Goal: Task Accomplishment & Management: Manage account settings

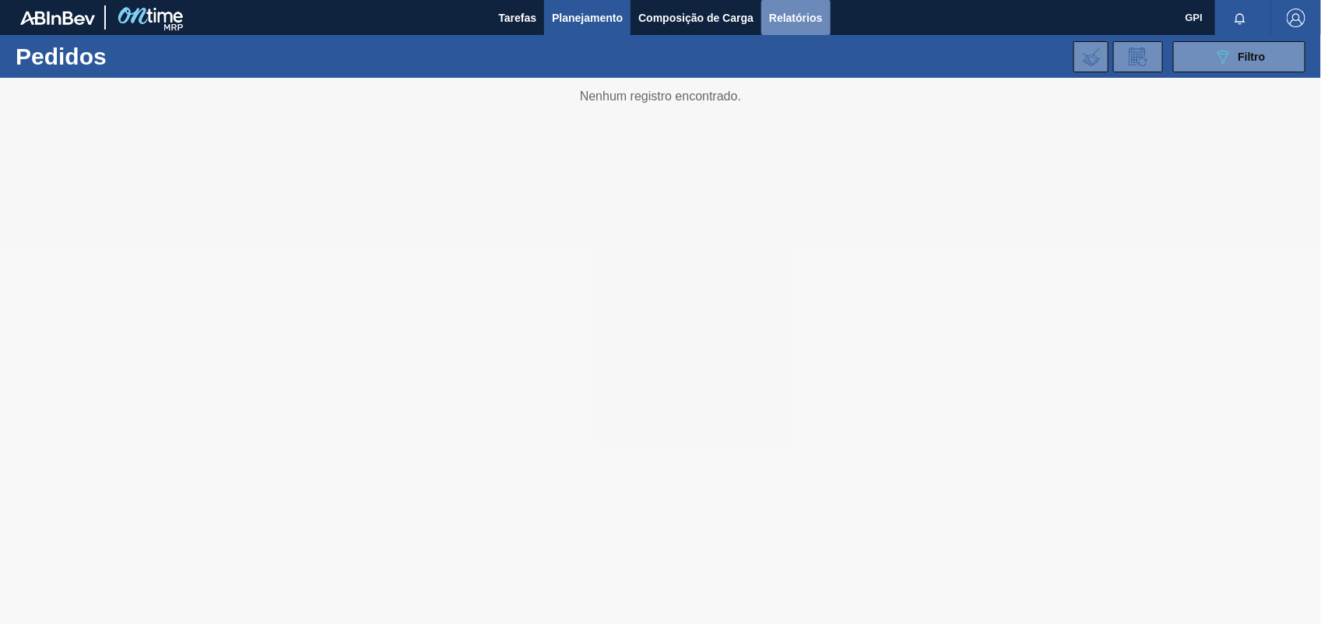
click at [802, 12] on span "Relatórios" at bounding box center [795, 18] width 53 height 19
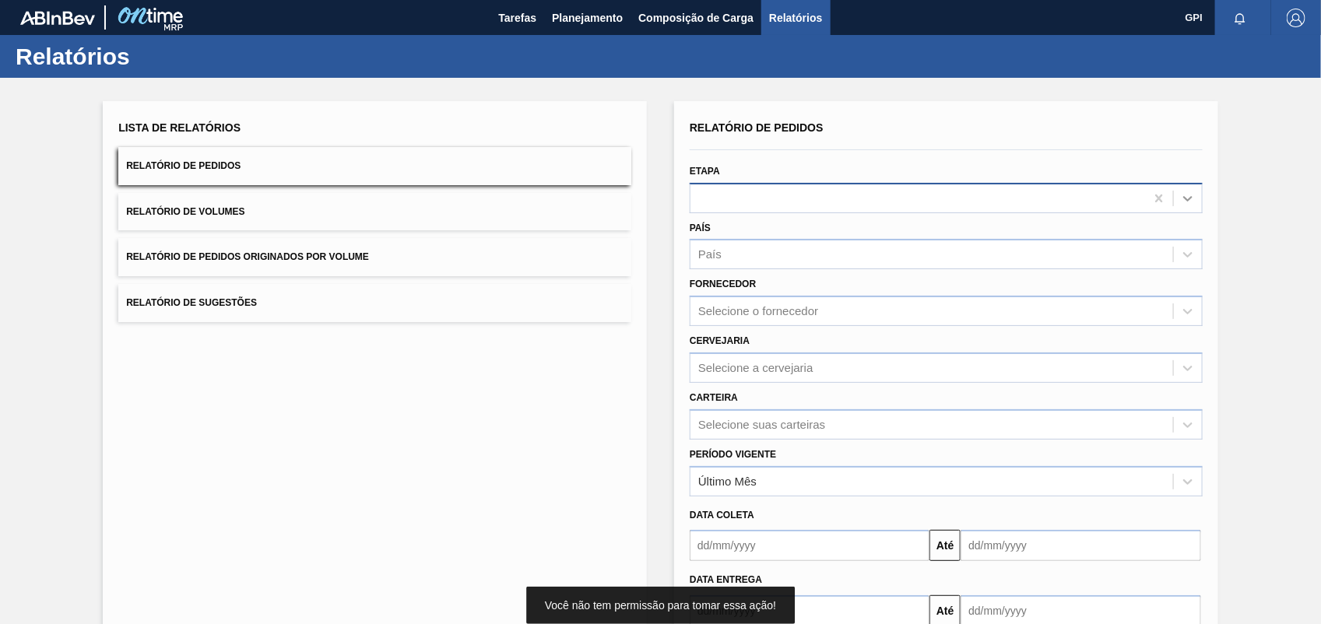
click at [1185, 200] on icon at bounding box center [1188, 199] width 16 height 16
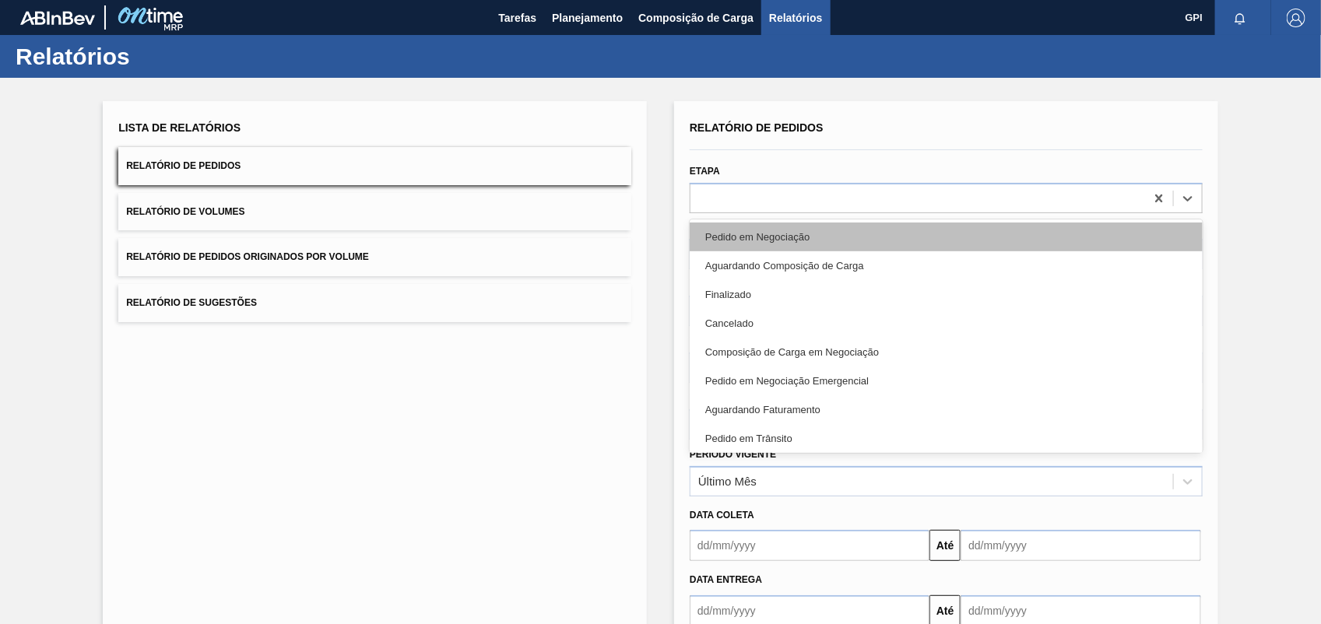
click at [865, 248] on div "Pedido em Negociação" at bounding box center [946, 237] width 513 height 29
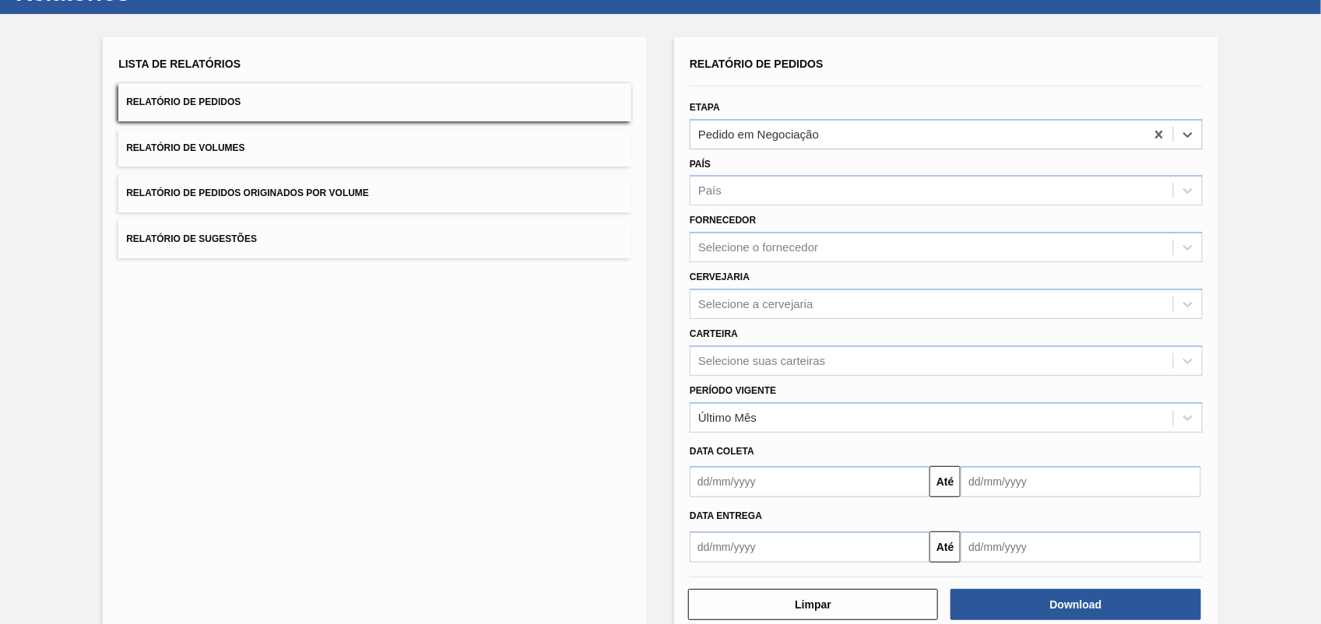
scroll to position [93, 0]
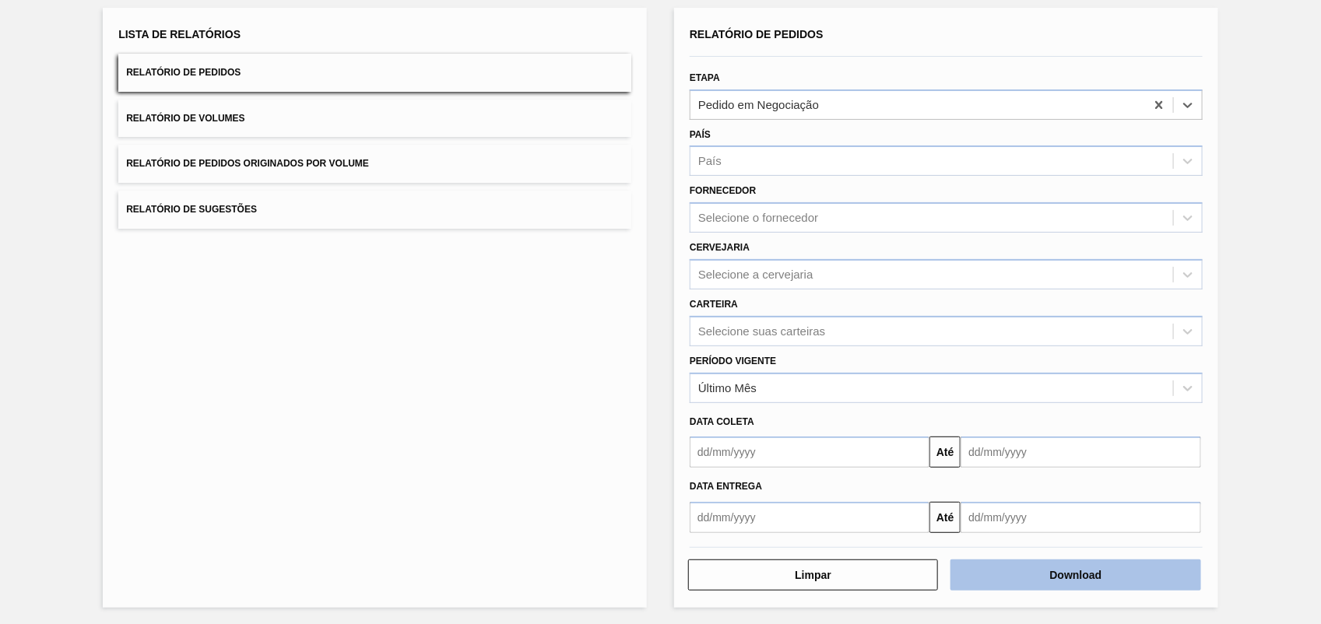
click at [1106, 574] on button "Download" at bounding box center [1076, 575] width 250 height 31
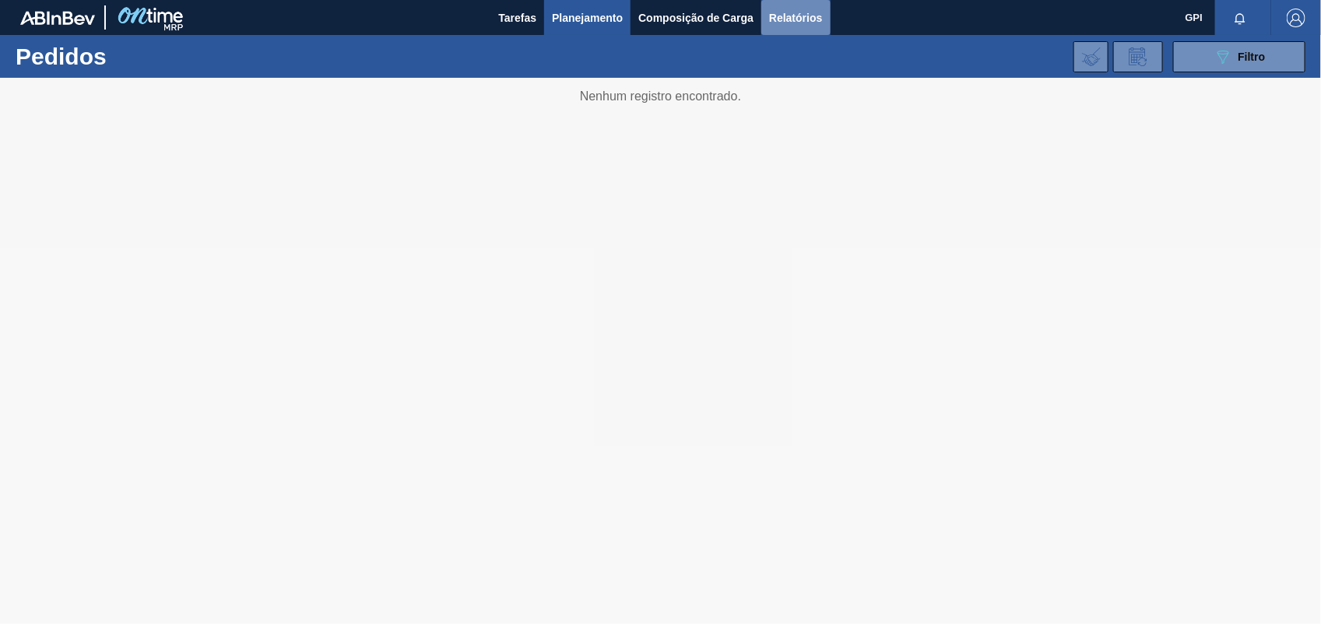
click at [807, 17] on span "Relatórios" at bounding box center [795, 18] width 53 height 19
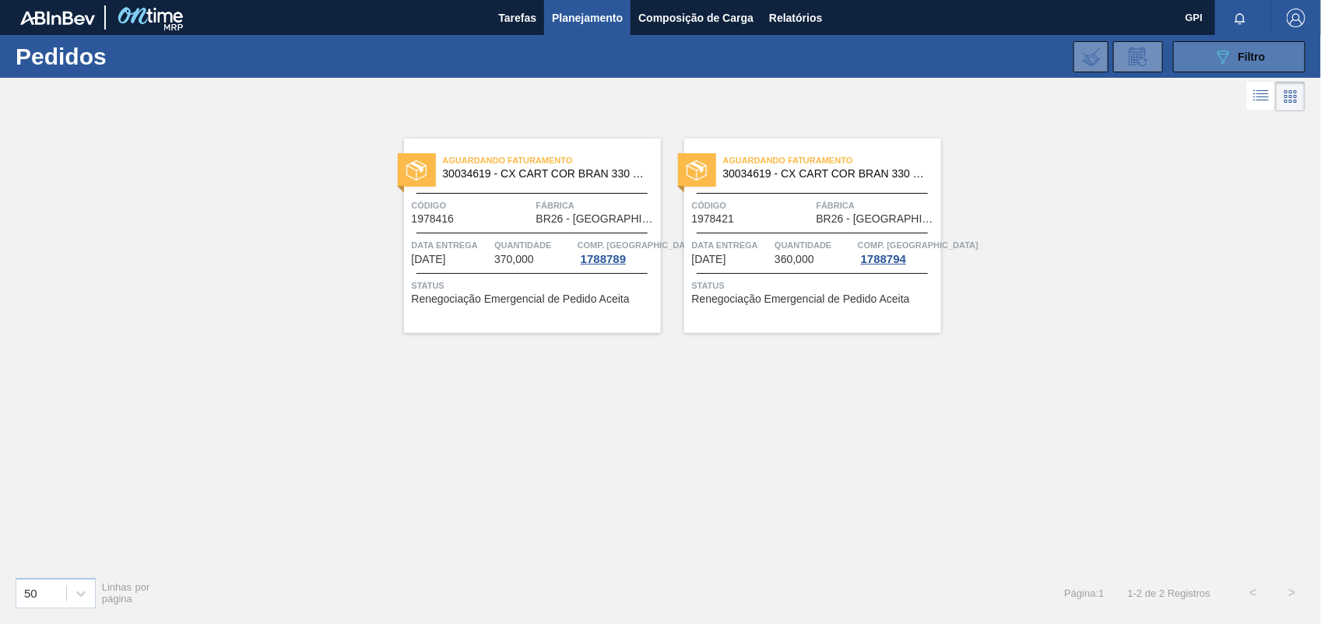
click at [1262, 53] on span "Filtro" at bounding box center [1252, 57] width 27 height 12
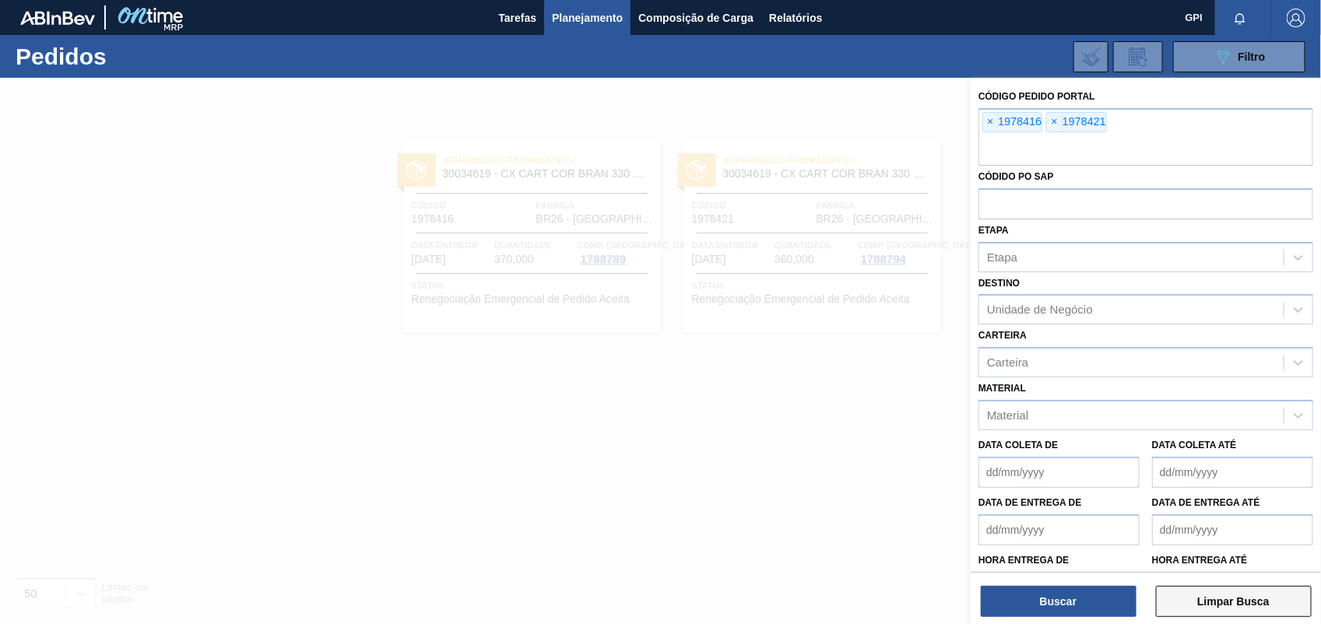
click at [1260, 604] on button "Limpar Busca" at bounding box center [1234, 601] width 156 height 31
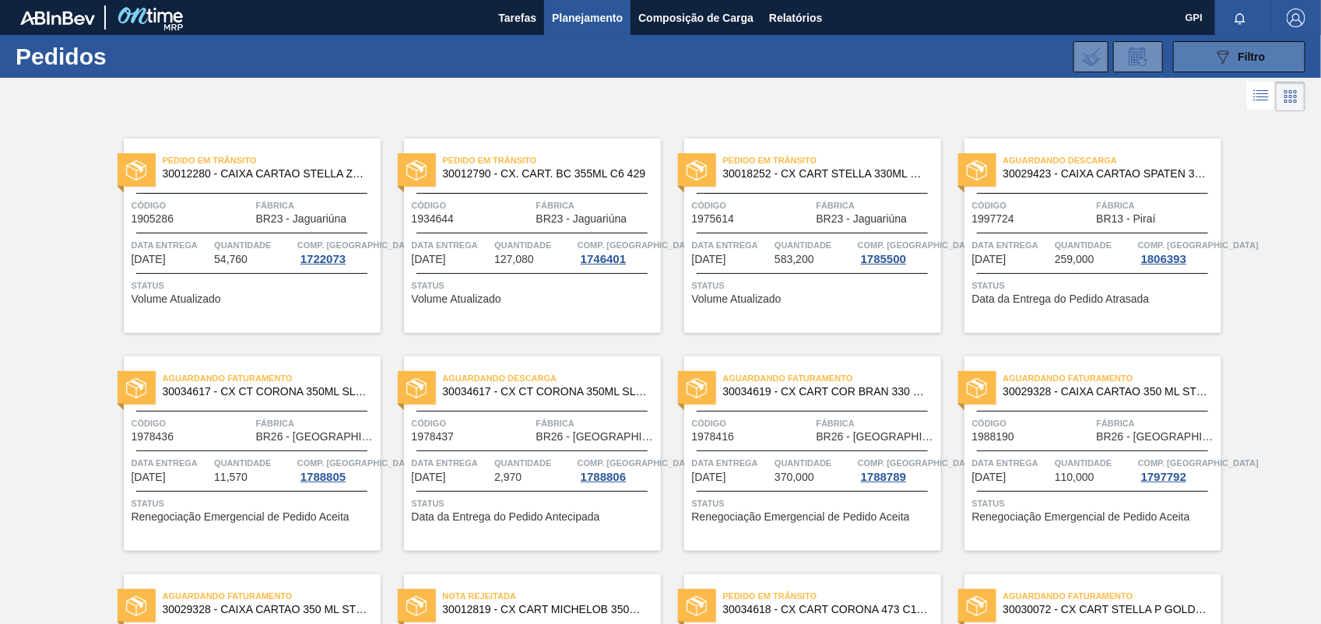
click at [1216, 48] on icon "089F7B8B-B2A5-4AFE-B5C0-19BA573D28AC" at bounding box center [1223, 56] width 19 height 19
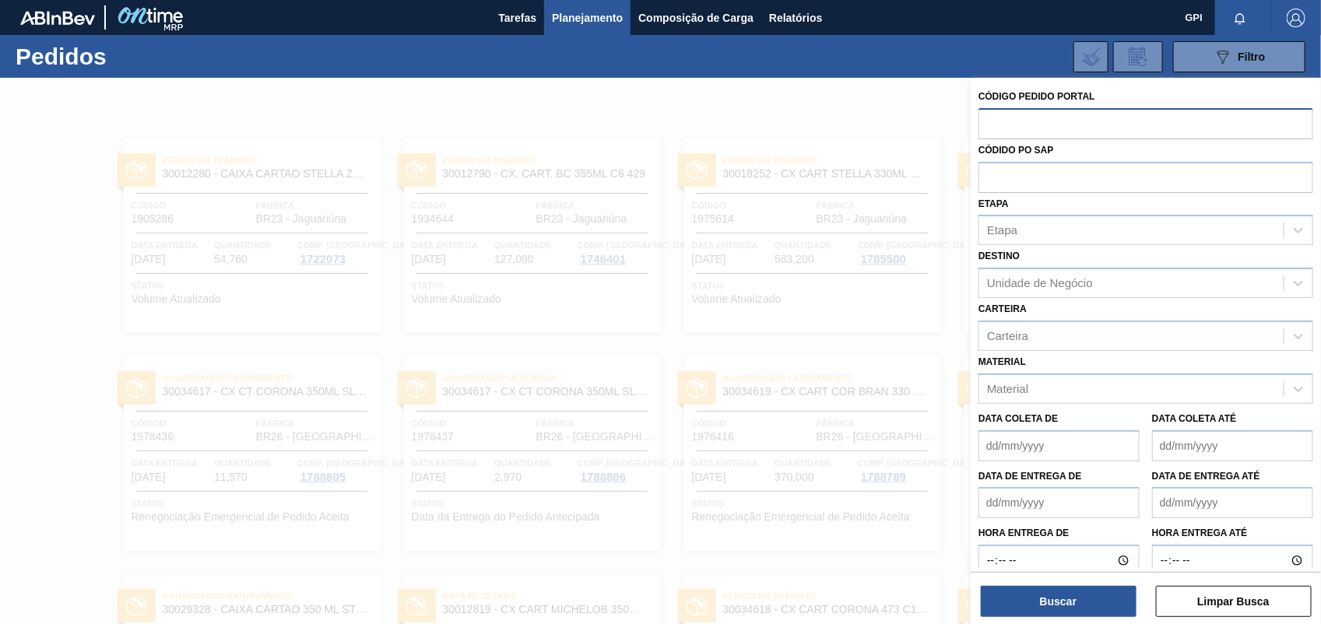
click at [1013, 119] on input "text" at bounding box center [1146, 123] width 335 height 30
paste input "2022594"
type input "2022594"
click at [1074, 597] on button "Buscar" at bounding box center [1059, 601] width 156 height 31
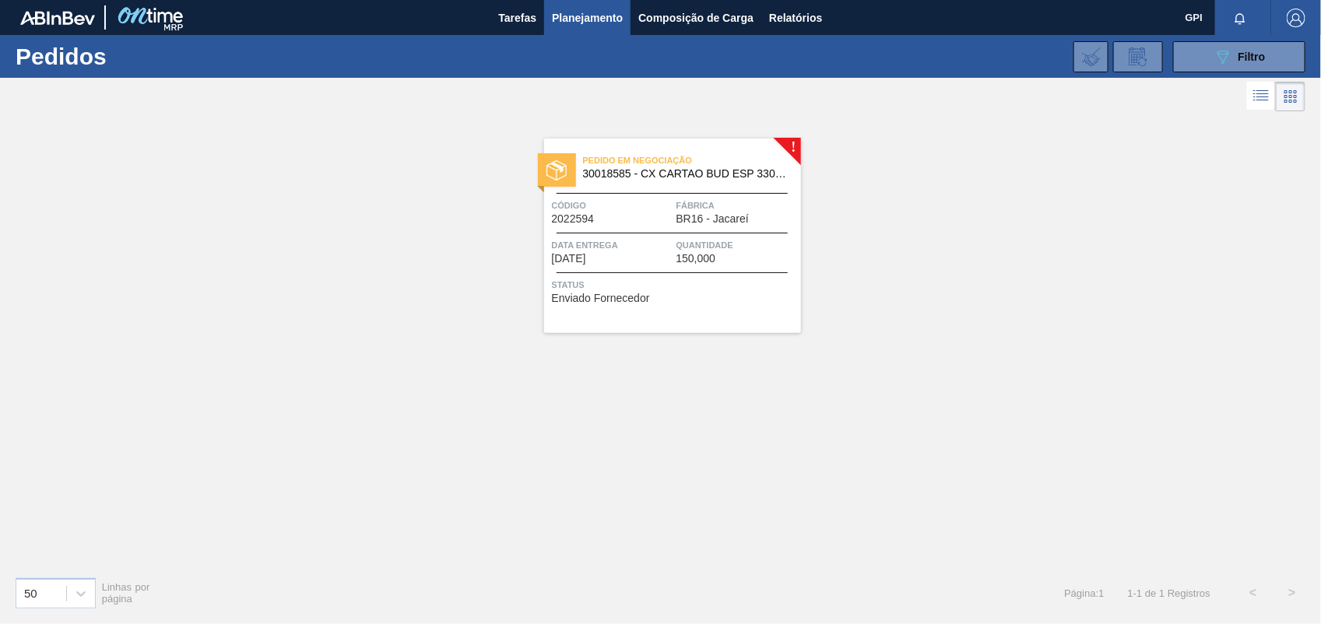
click at [646, 214] on div "Código 2022594" at bounding box center [612, 211] width 121 height 27
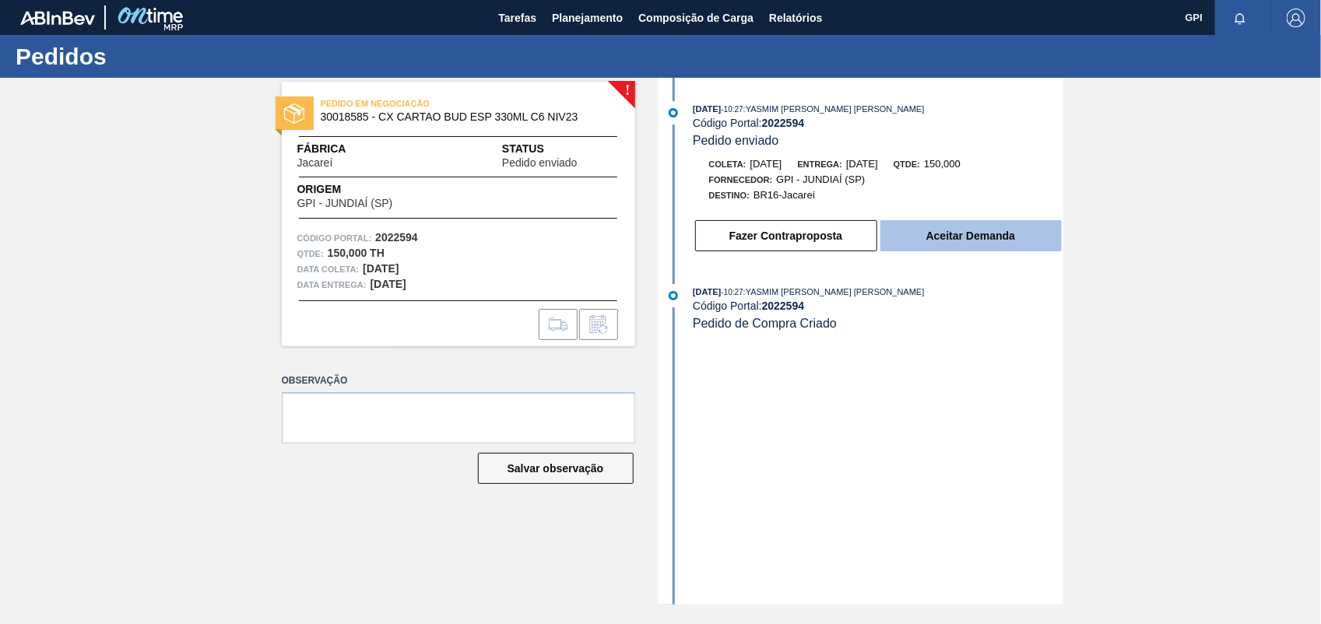
click at [1022, 251] on button "Aceitar Demanda" at bounding box center [971, 235] width 181 height 31
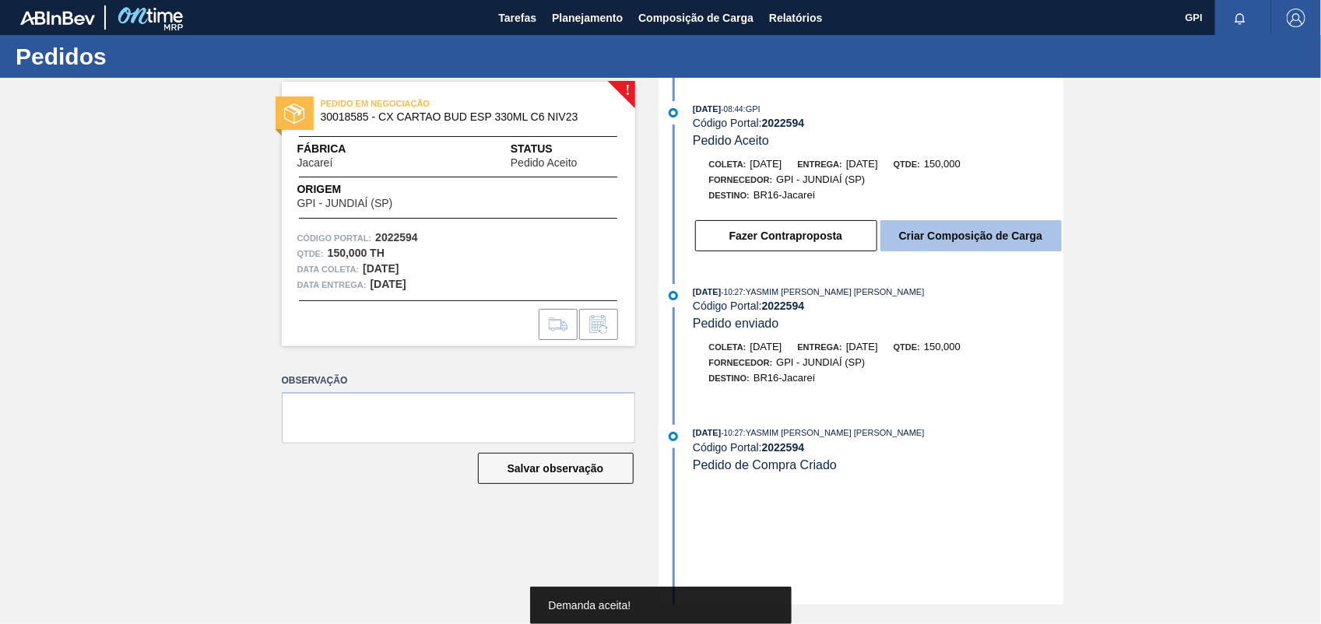
click at [1020, 250] on button "Criar Composição de Carga" at bounding box center [971, 235] width 181 height 31
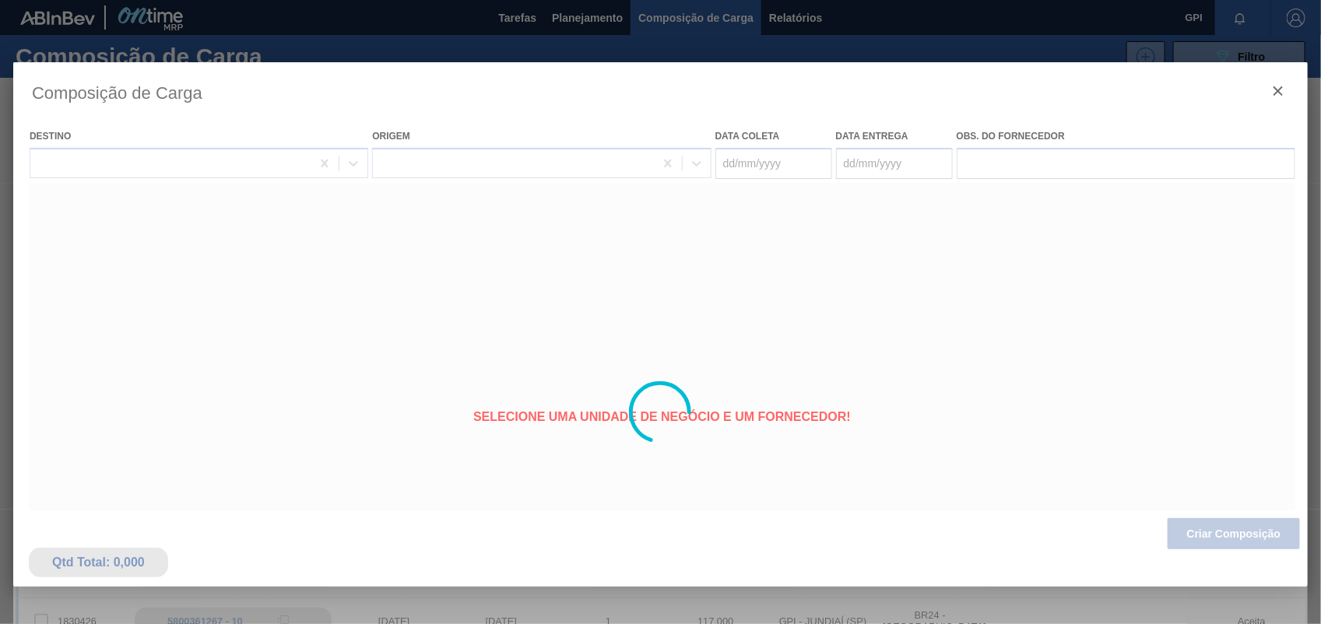
type coleta "[DATE]"
type entrega "[DATE]"
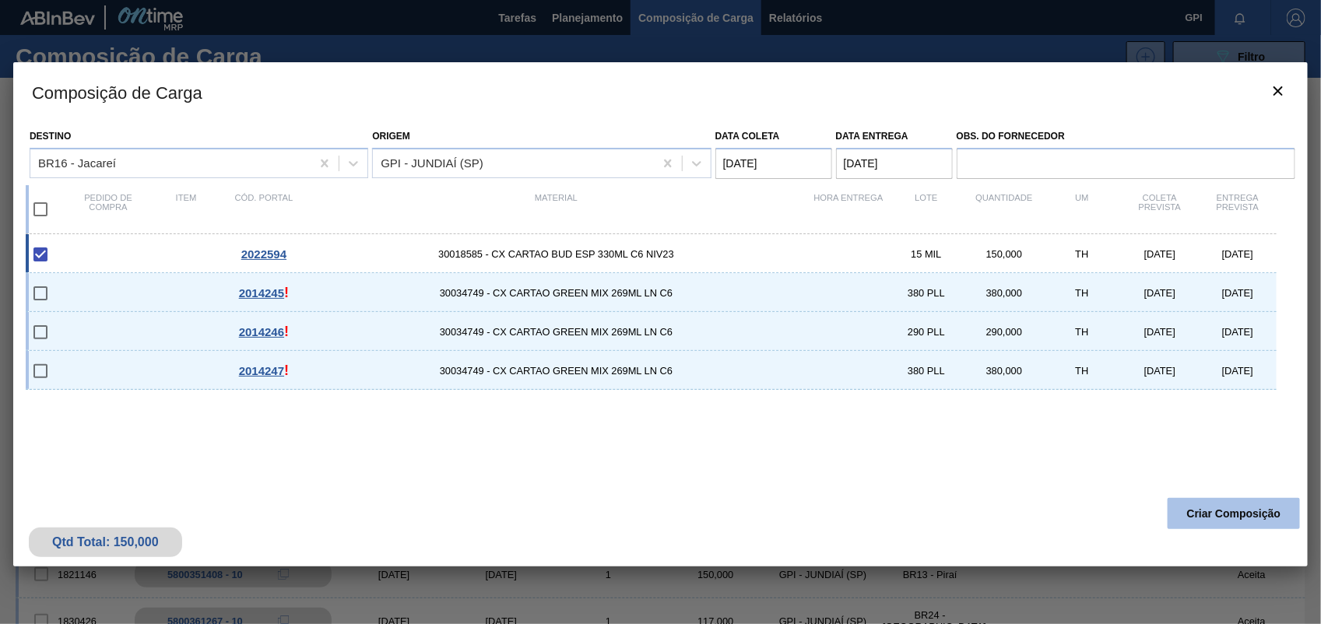
click at [1197, 523] on button "Criar Composição" at bounding box center [1234, 513] width 132 height 31
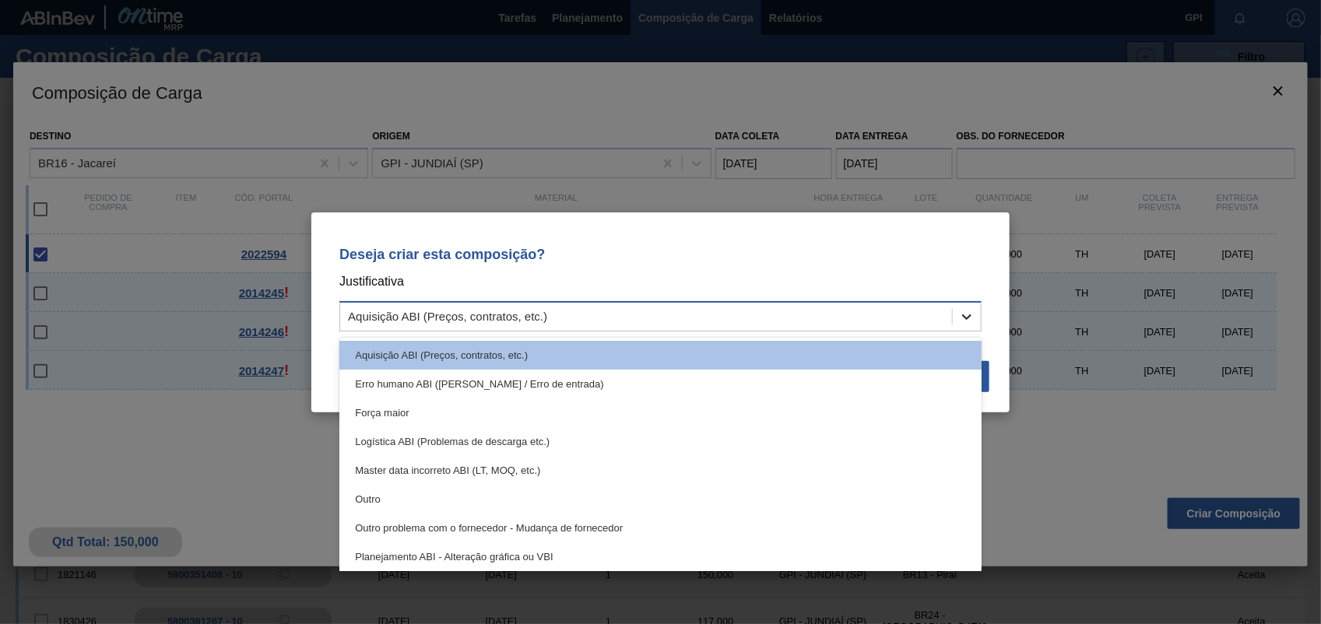
click at [979, 320] on div at bounding box center [967, 317] width 28 height 28
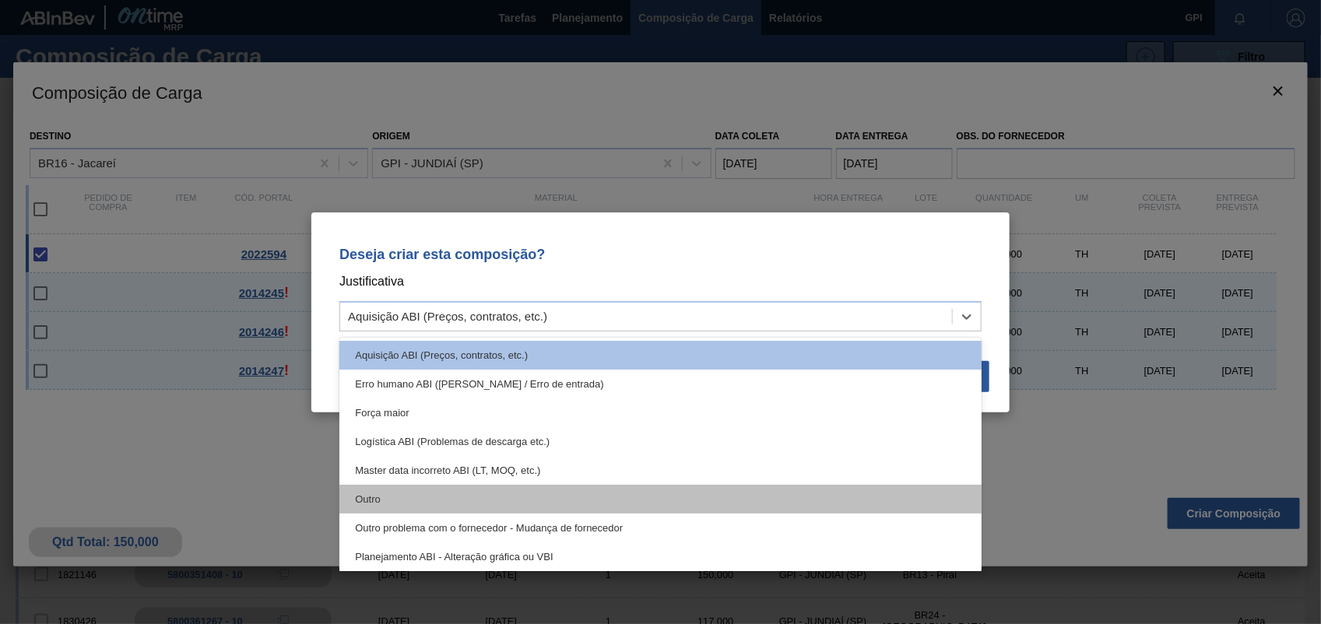
click at [540, 508] on div "Outro" at bounding box center [660, 499] width 642 height 29
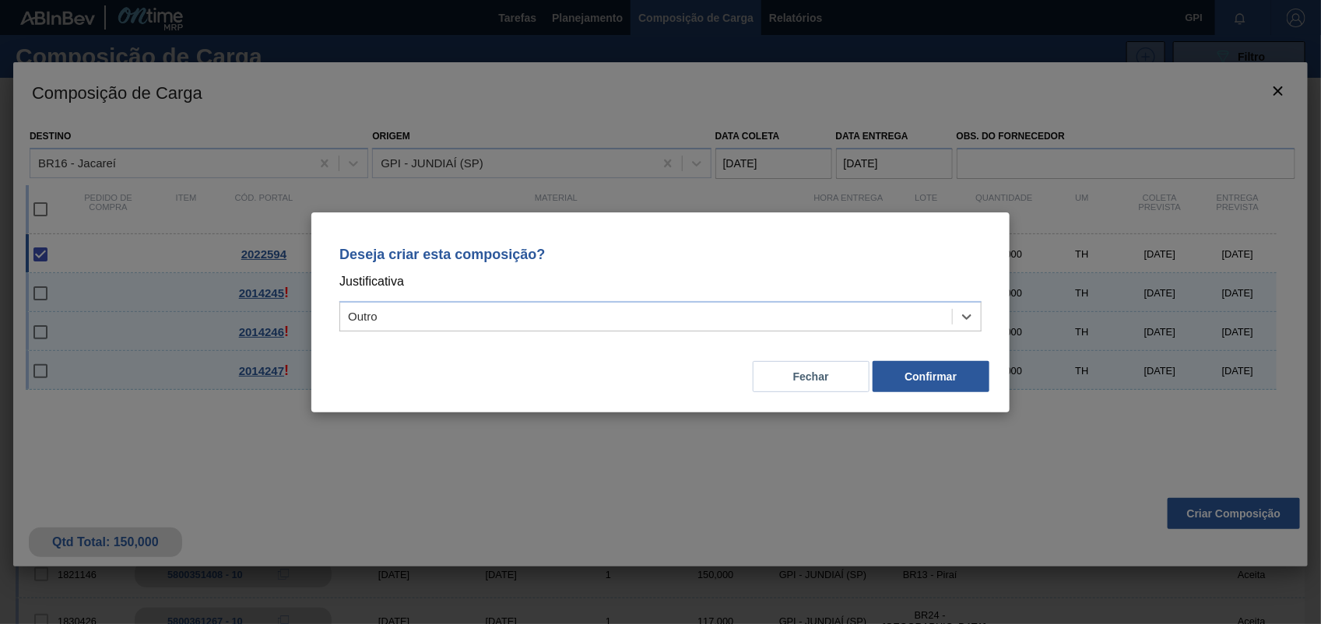
click at [951, 350] on div "Fechar Confirmar" at bounding box center [660, 367] width 661 height 53
click at [951, 379] on button "Confirmar" at bounding box center [931, 376] width 117 height 31
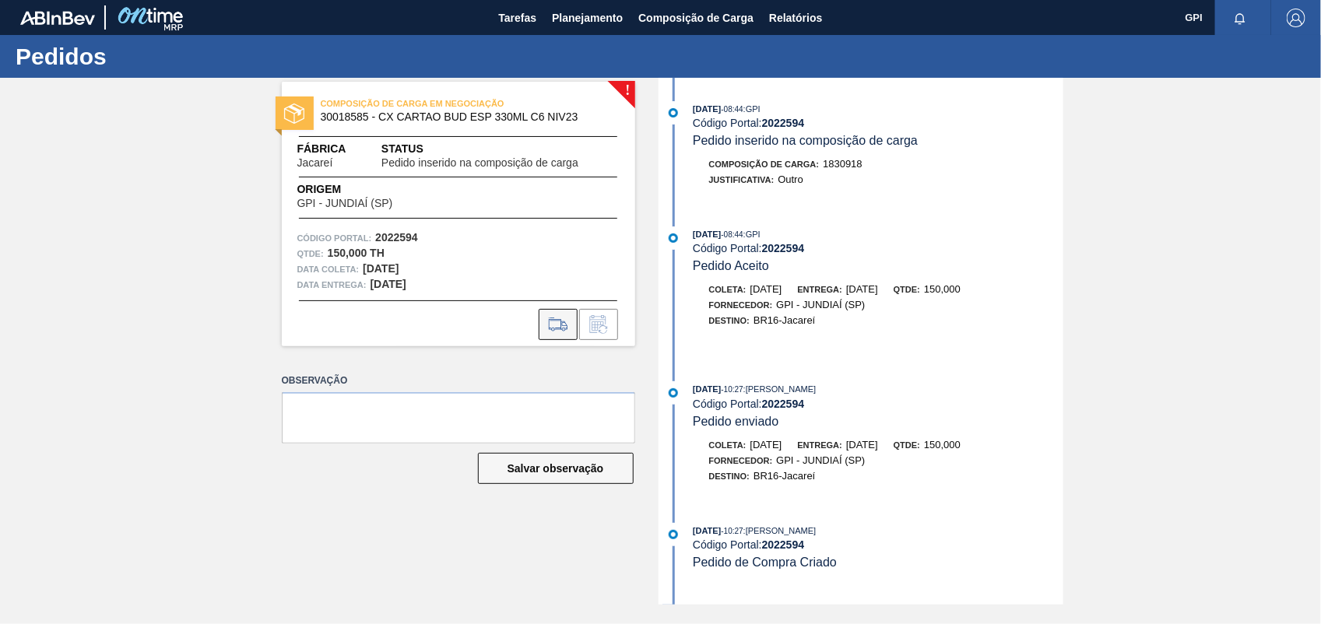
click at [546, 320] on icon at bounding box center [558, 324] width 25 height 19
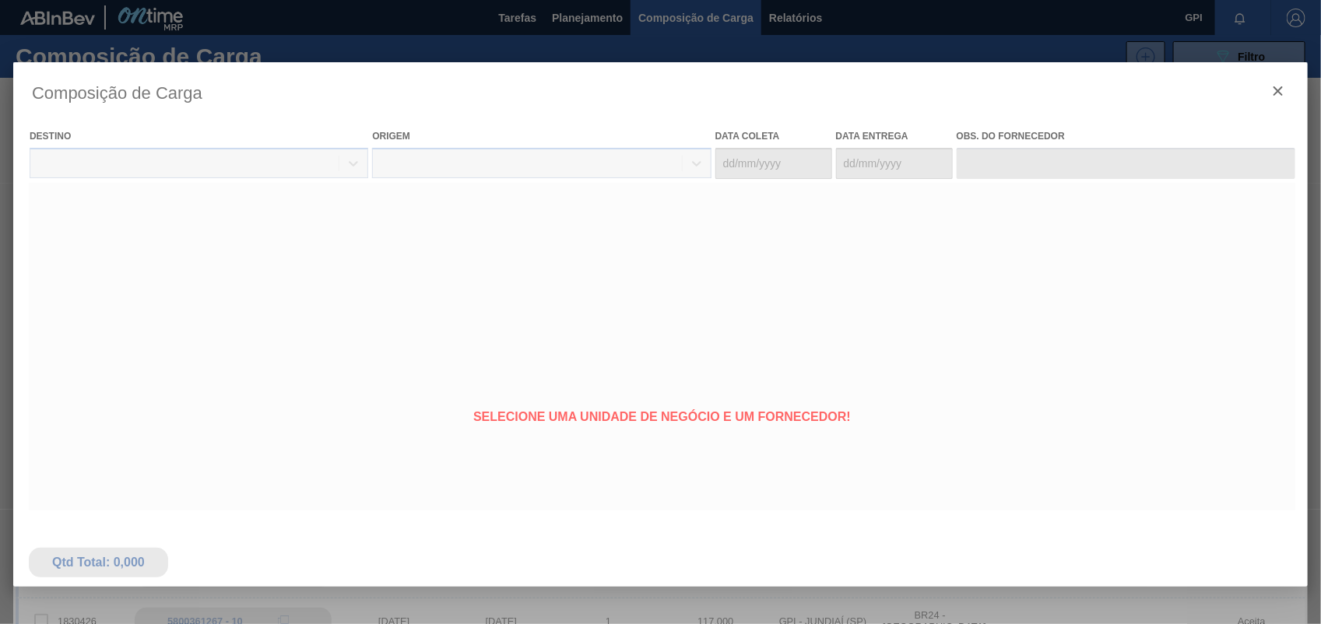
type coleta "15/09/2025"
type entrega "17/09/2025"
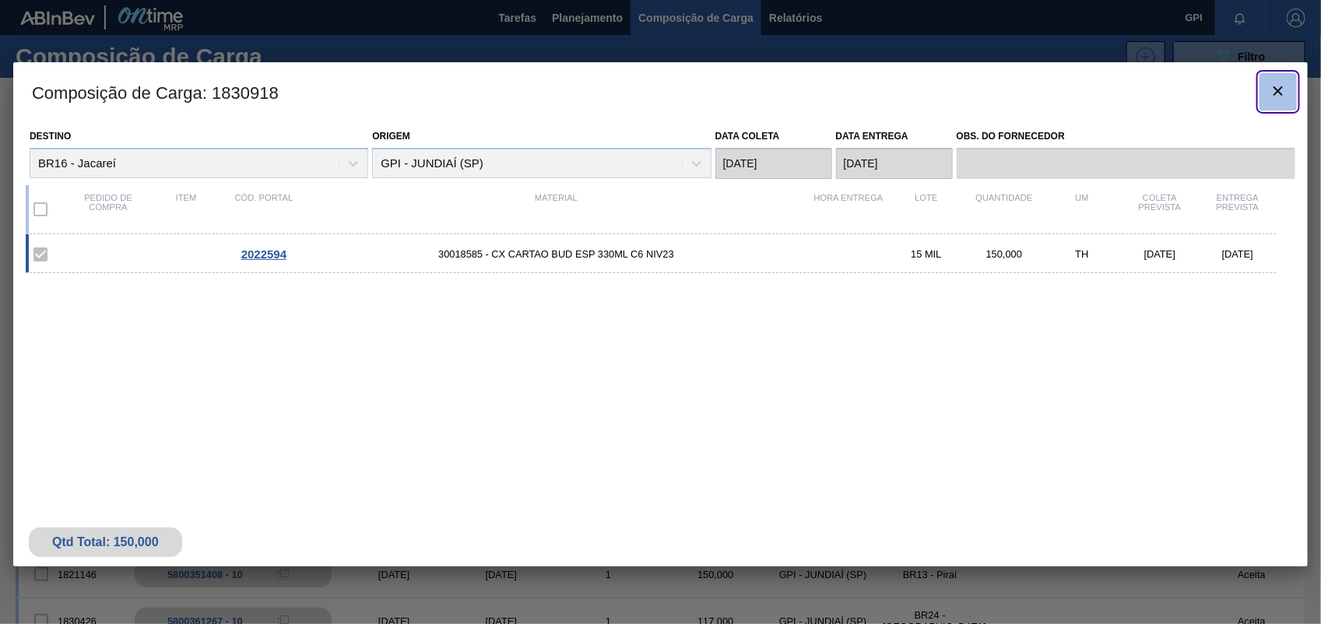
click at [1289, 102] on button "botão de ícone" at bounding box center [1278, 91] width 37 height 37
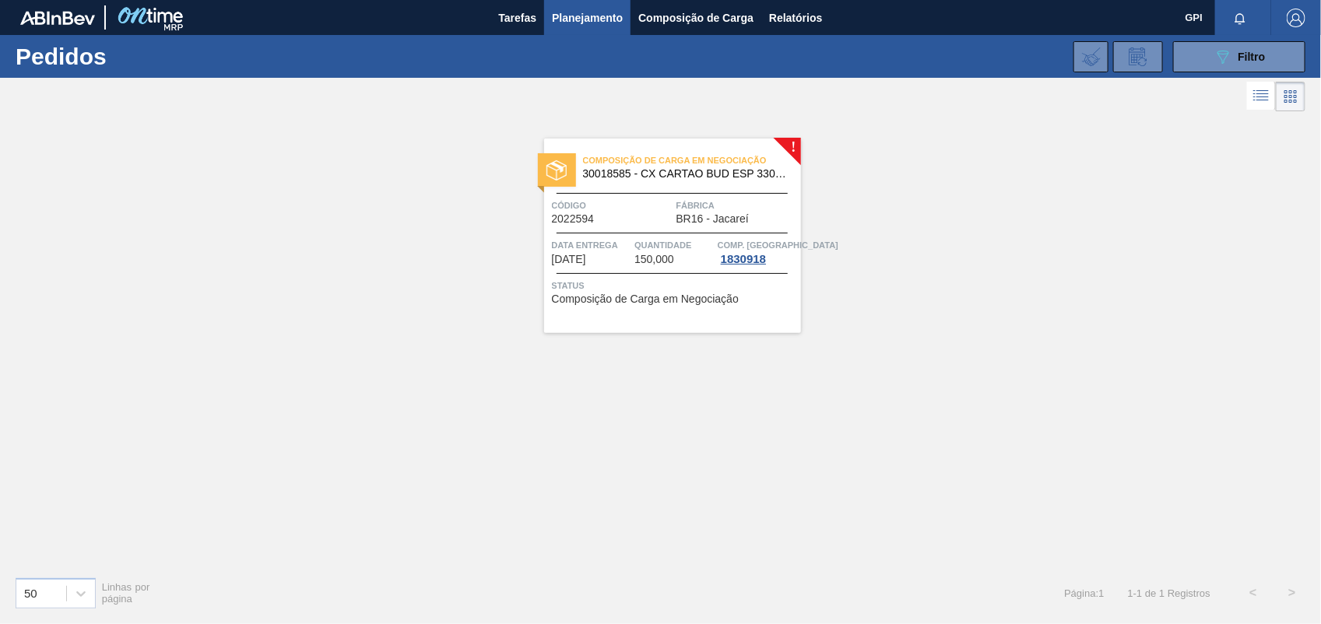
click at [631, 212] on span "Código" at bounding box center [612, 206] width 121 height 16
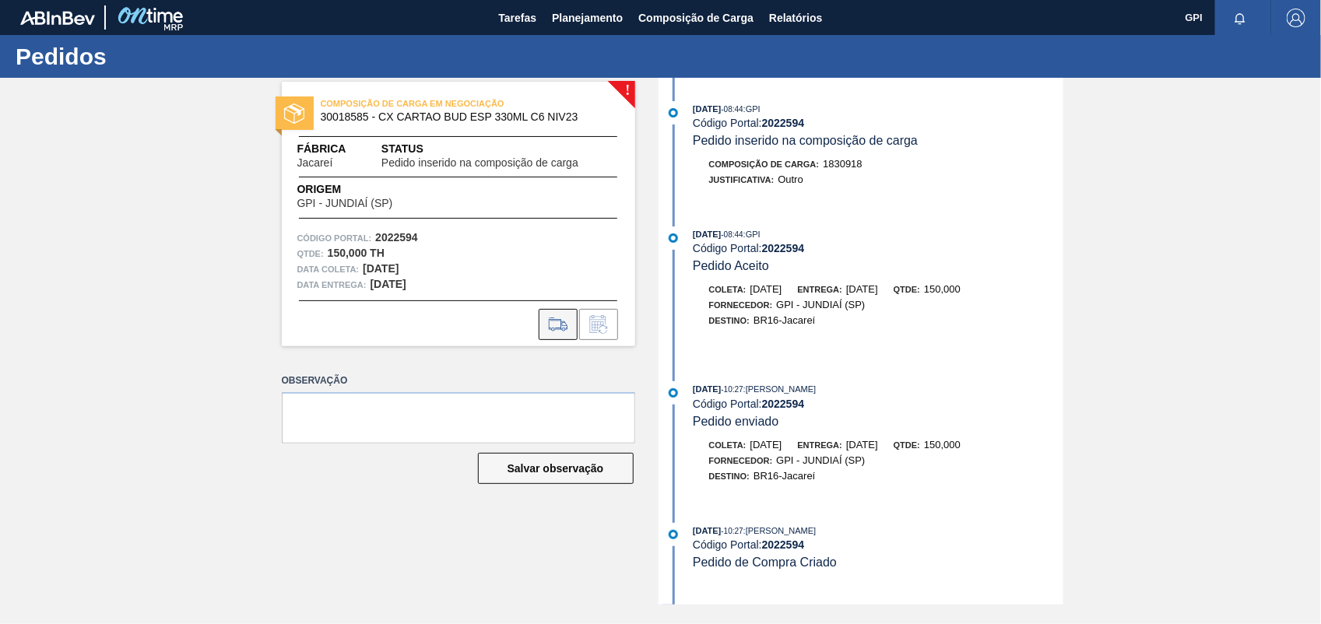
click at [562, 328] on icon at bounding box center [558, 330] width 14 height 4
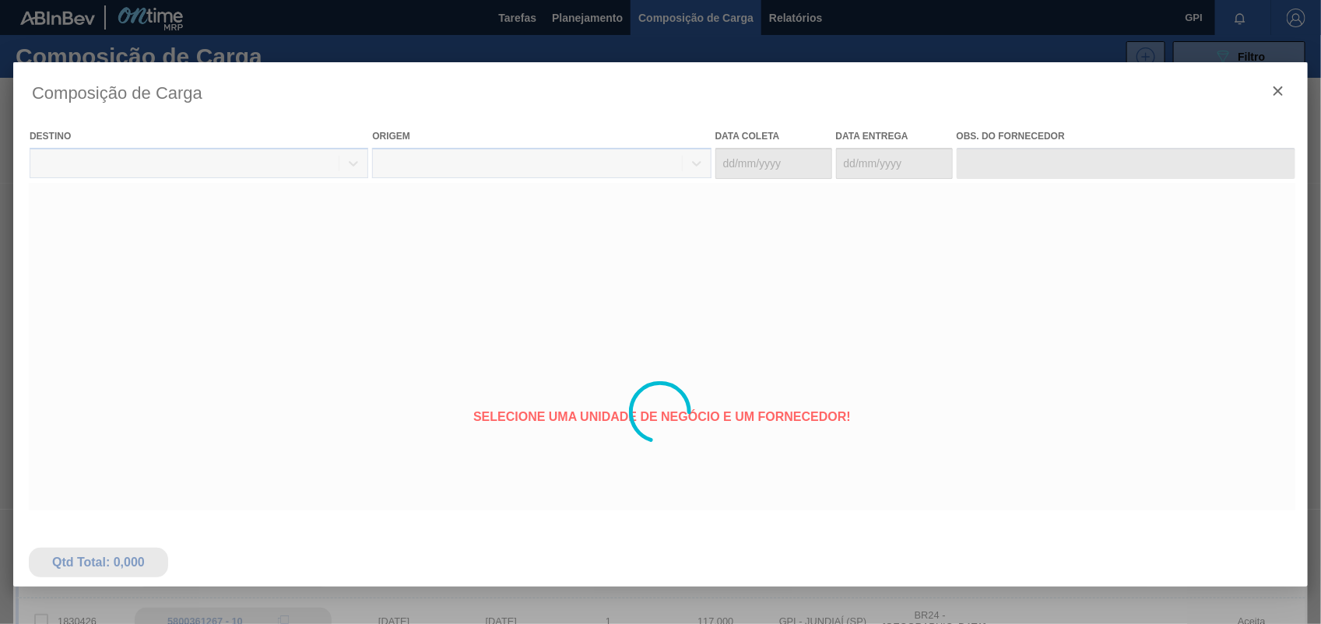
type coleta "[DATE]"
type entrega "[DATE]"
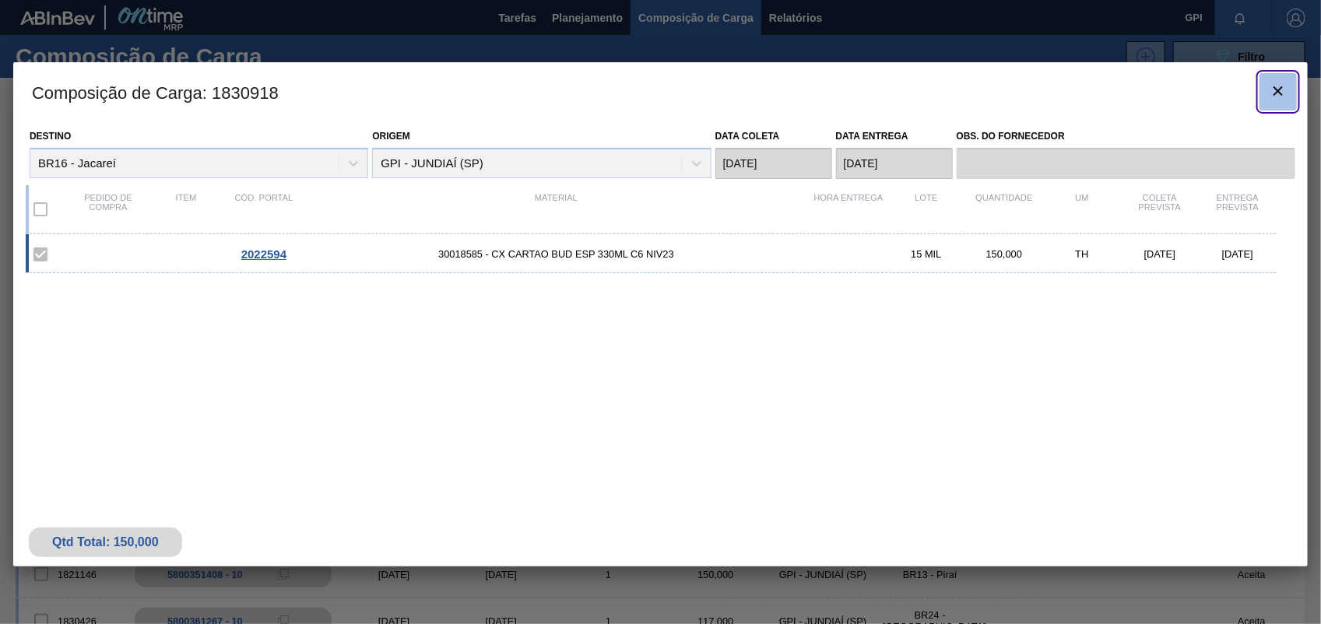
click at [1283, 94] on icon "botão de ícone" at bounding box center [1278, 91] width 19 height 19
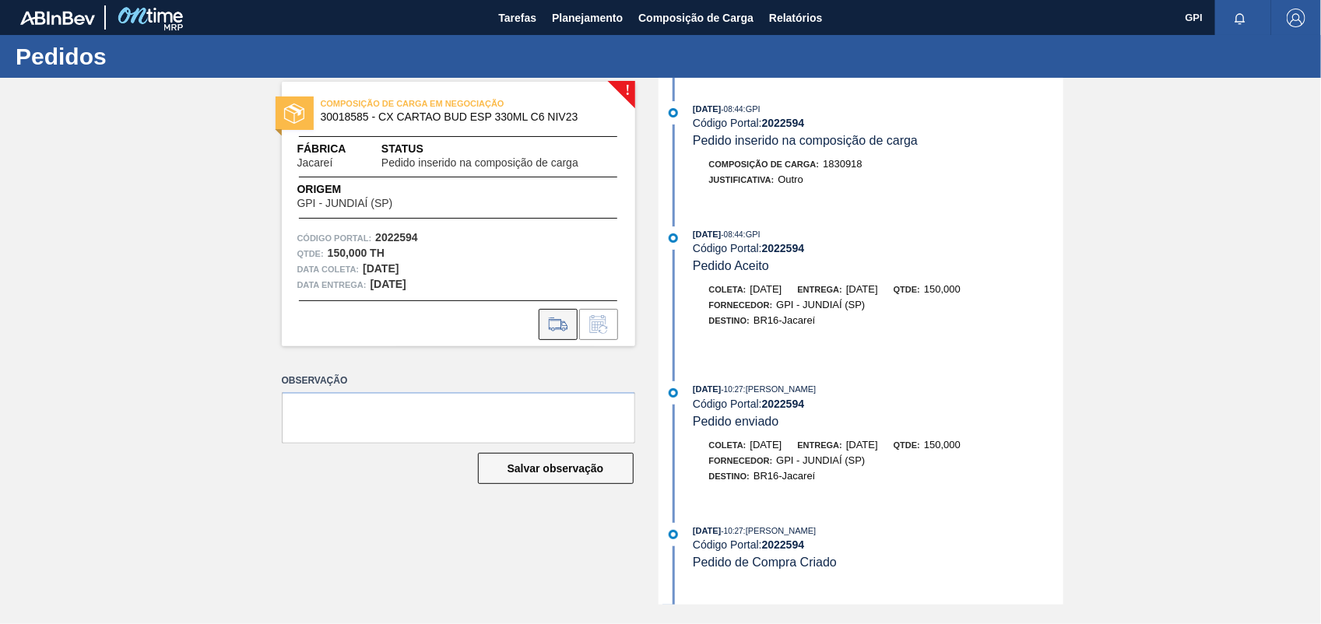
click at [565, 321] on icon at bounding box center [558, 324] width 25 height 19
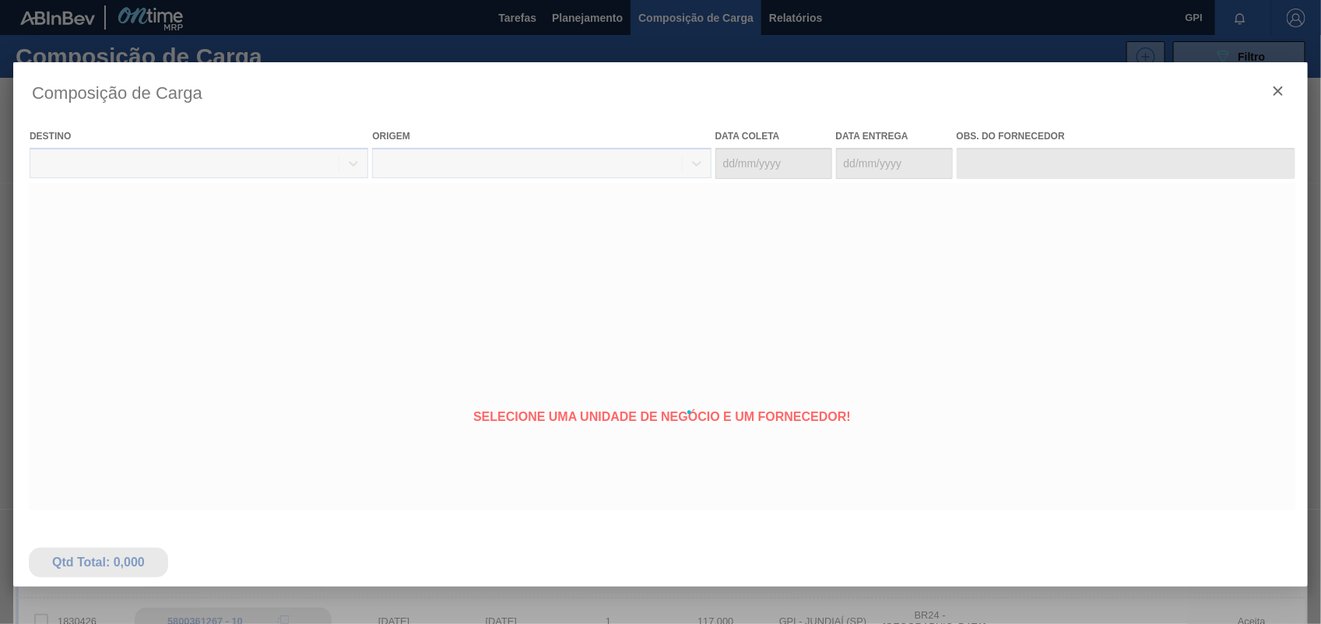
type coleta "[DATE]"
type entrega "[DATE]"
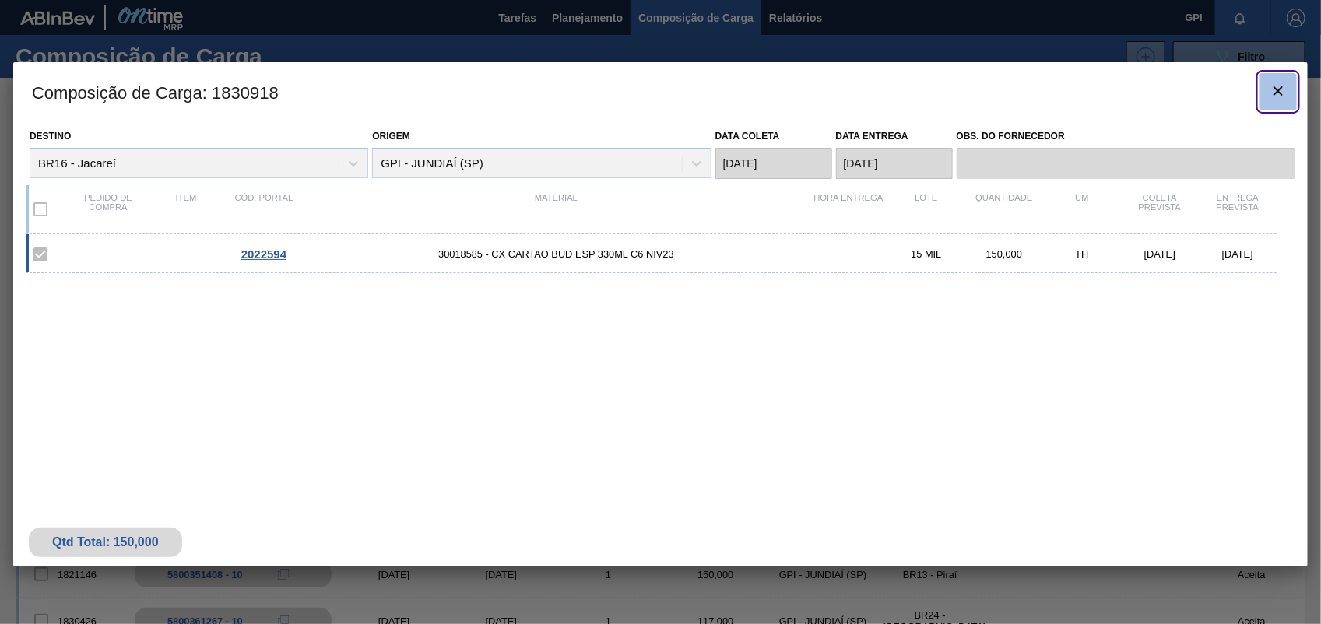
click at [1278, 82] on icon "botão de ícone" at bounding box center [1278, 91] width 19 height 19
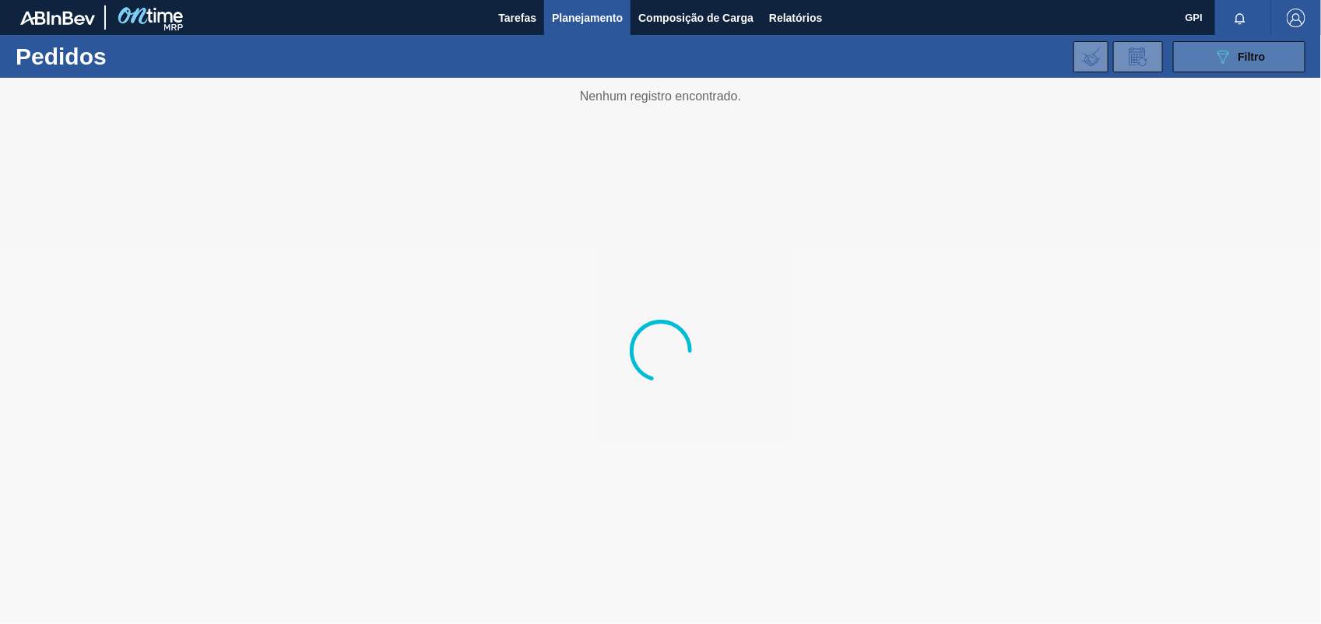
click at [1234, 59] on div "089F7B8B-B2A5-4AFE-B5C0-19BA573D28AC Filtro" at bounding box center [1240, 56] width 52 height 19
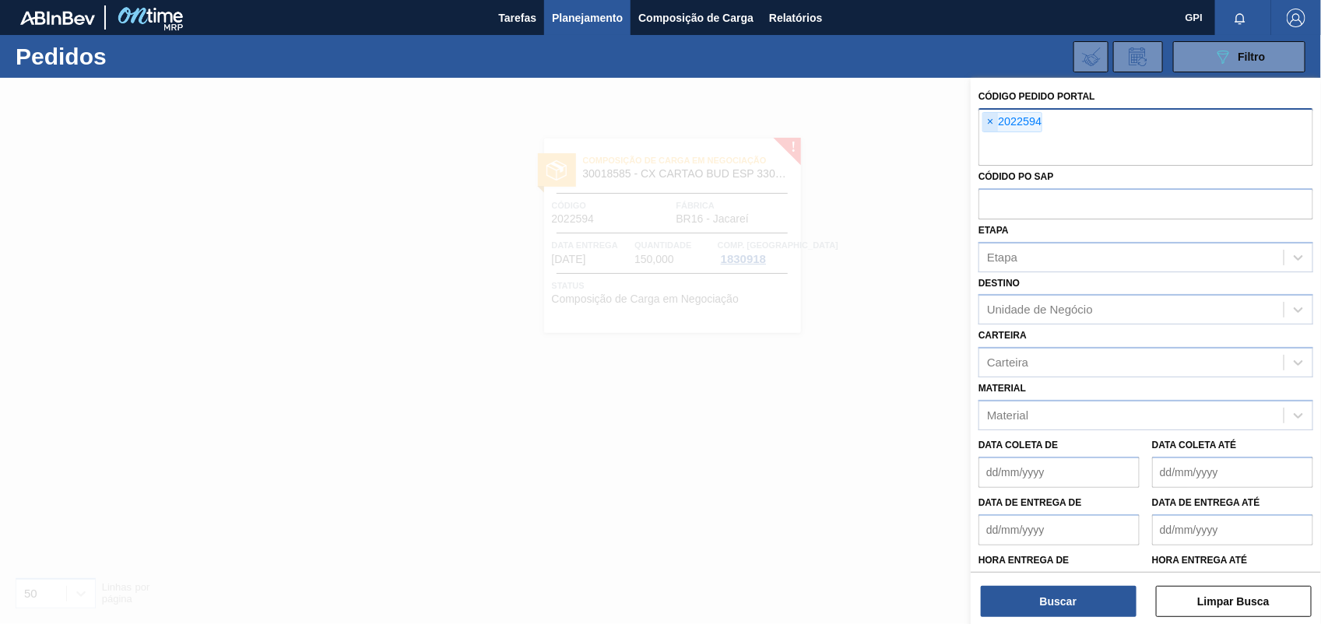
click at [997, 125] on span "×" at bounding box center [990, 122] width 15 height 19
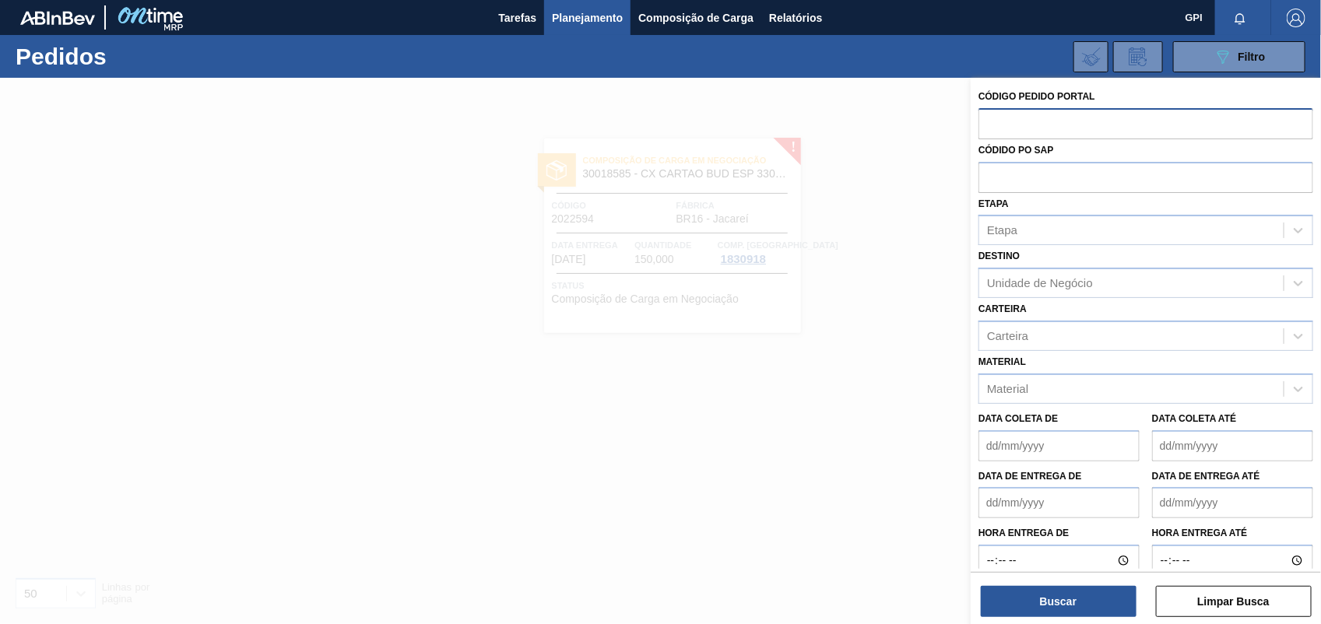
paste input "2022600"
type input "2022600"
click at [1045, 594] on button "Buscar" at bounding box center [1059, 601] width 156 height 31
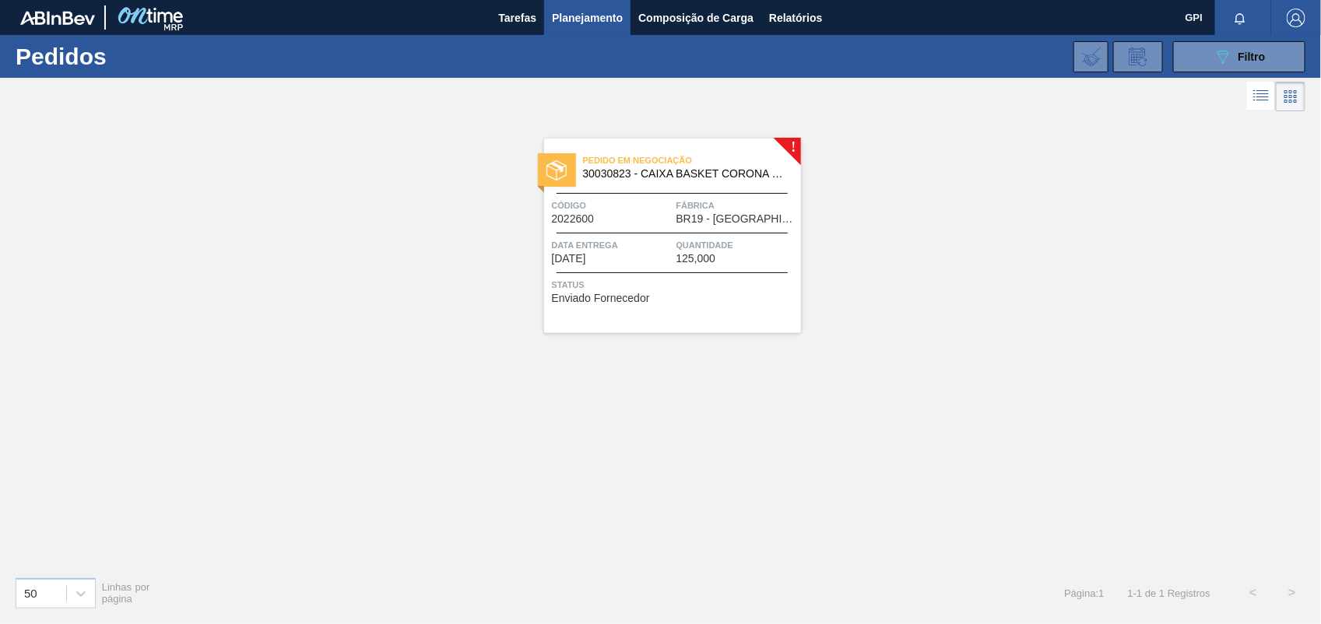
click at [658, 212] on span "Código" at bounding box center [612, 206] width 121 height 16
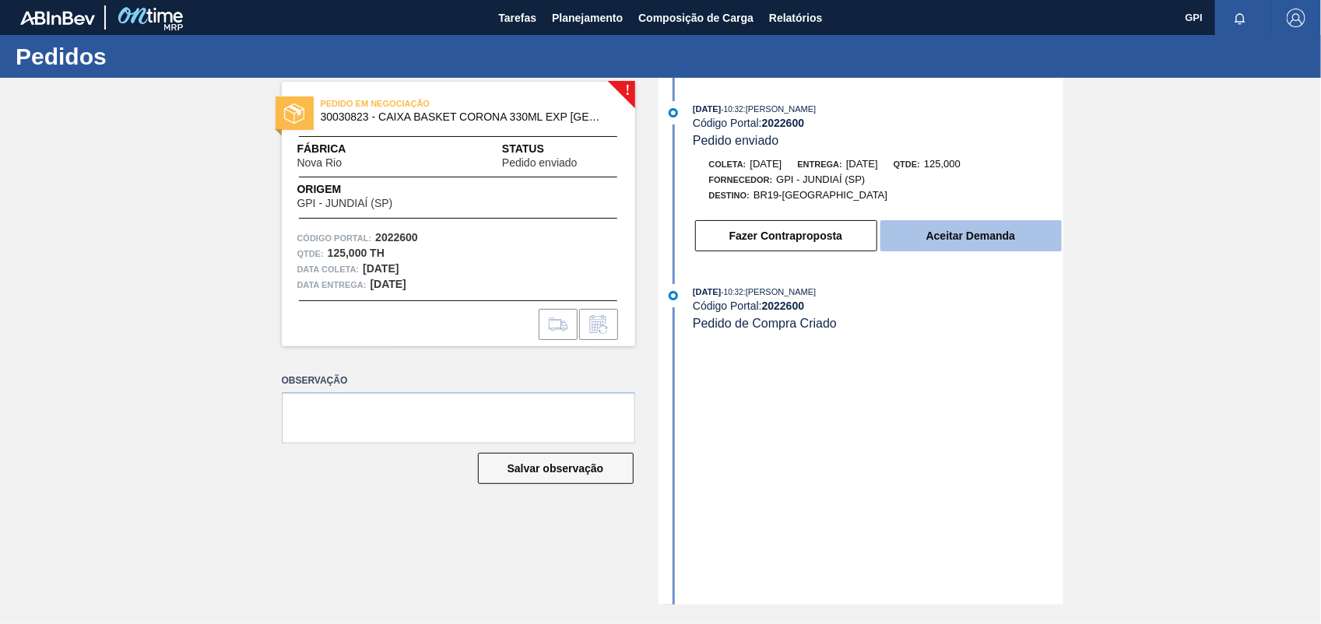
click at [931, 242] on button "Aceitar Demanda" at bounding box center [971, 235] width 181 height 31
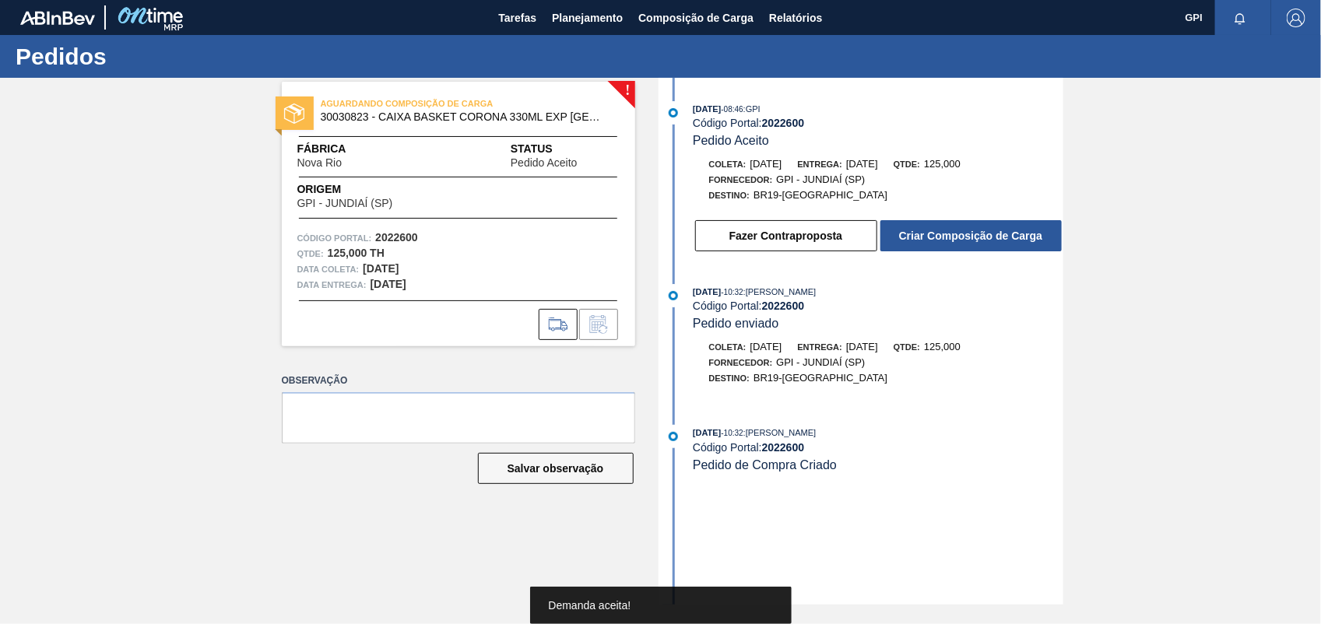
click at [931, 242] on button "Criar Composição de Carga" at bounding box center [971, 235] width 181 height 31
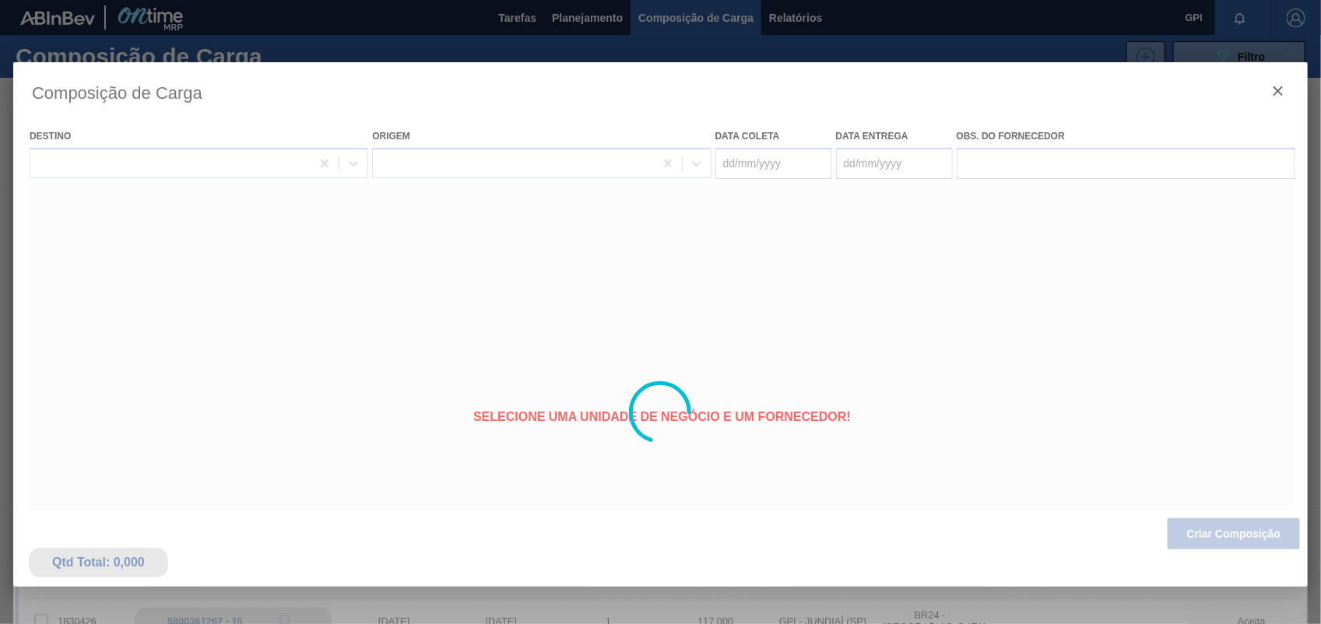
type coleta "[DATE]"
type entrega "24/09/2025"
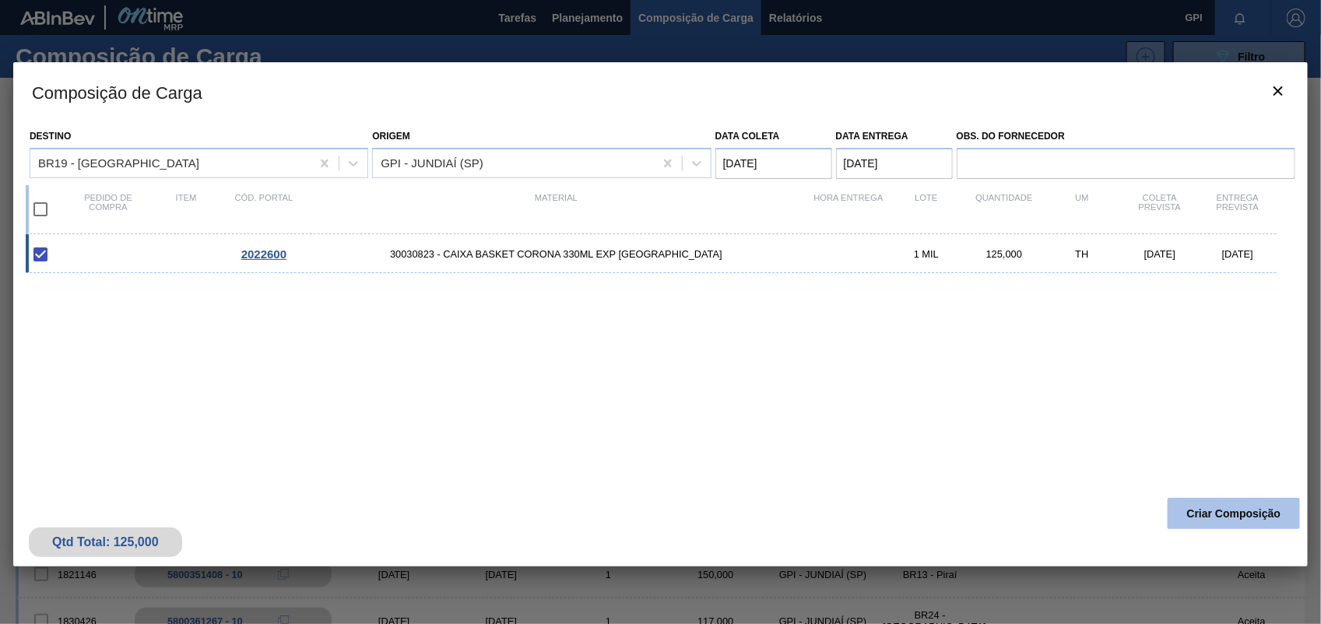
click at [1287, 518] on button "Criar Composição" at bounding box center [1234, 513] width 132 height 31
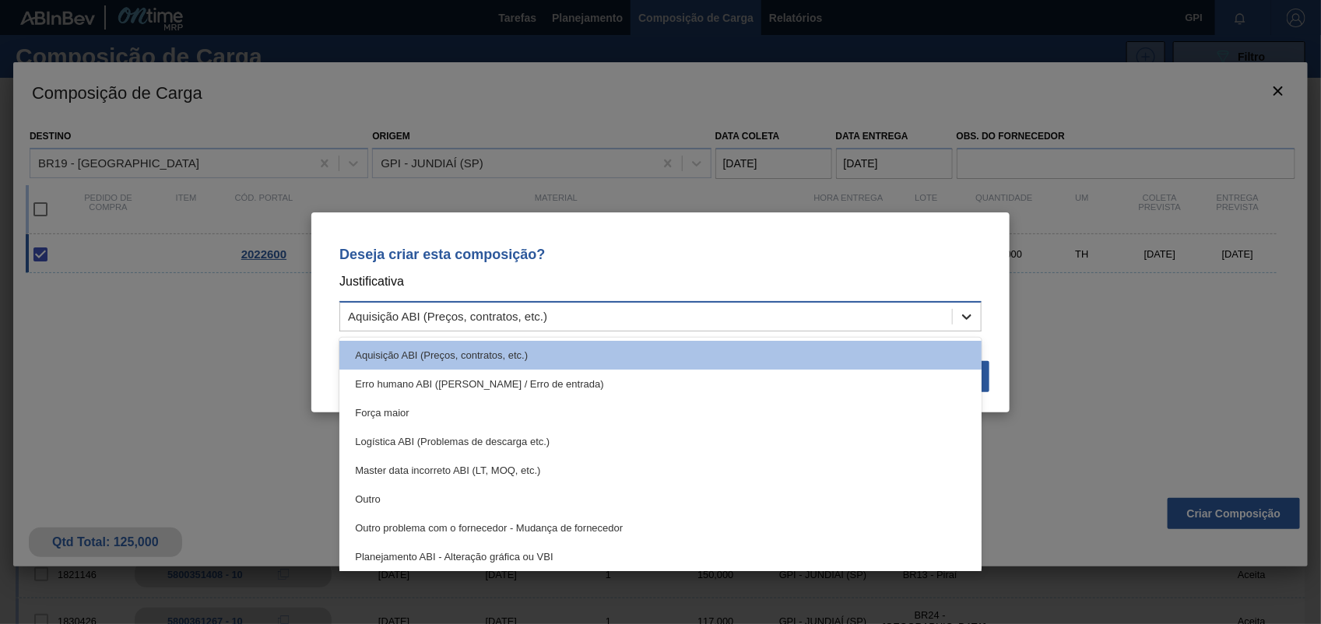
click at [968, 310] on icon at bounding box center [967, 317] width 16 height 16
click at [370, 495] on div "Outro" at bounding box center [660, 499] width 642 height 29
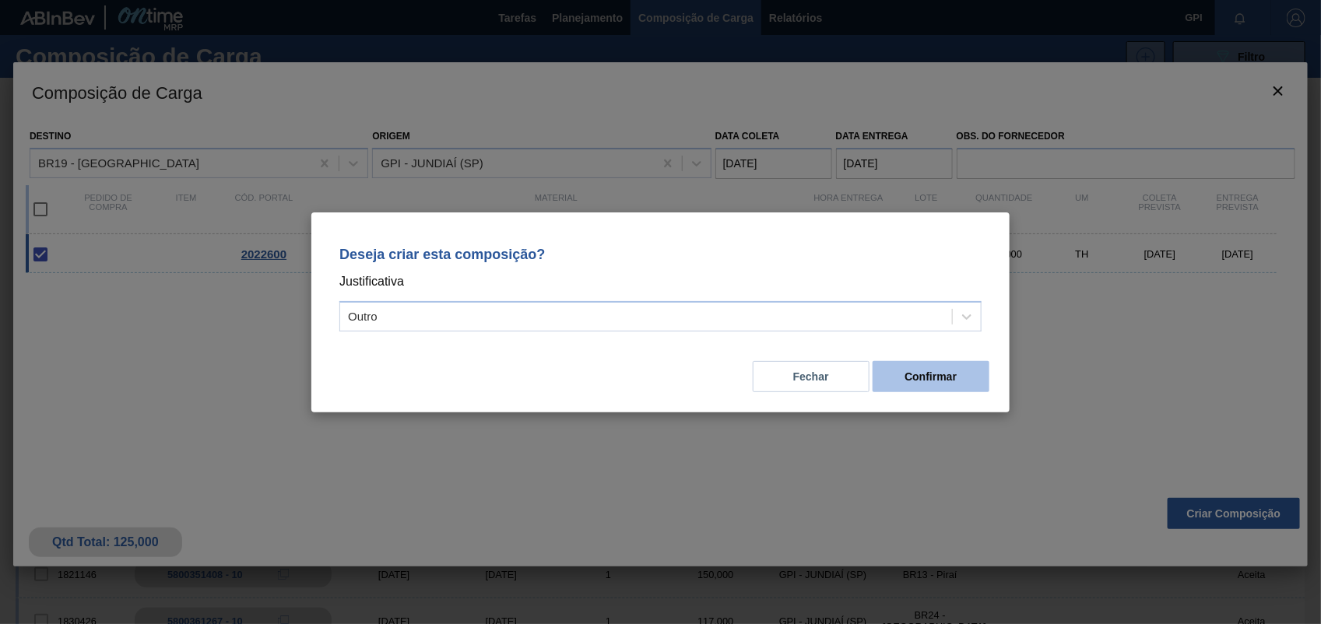
click at [919, 362] on button "Confirmar" at bounding box center [931, 376] width 117 height 31
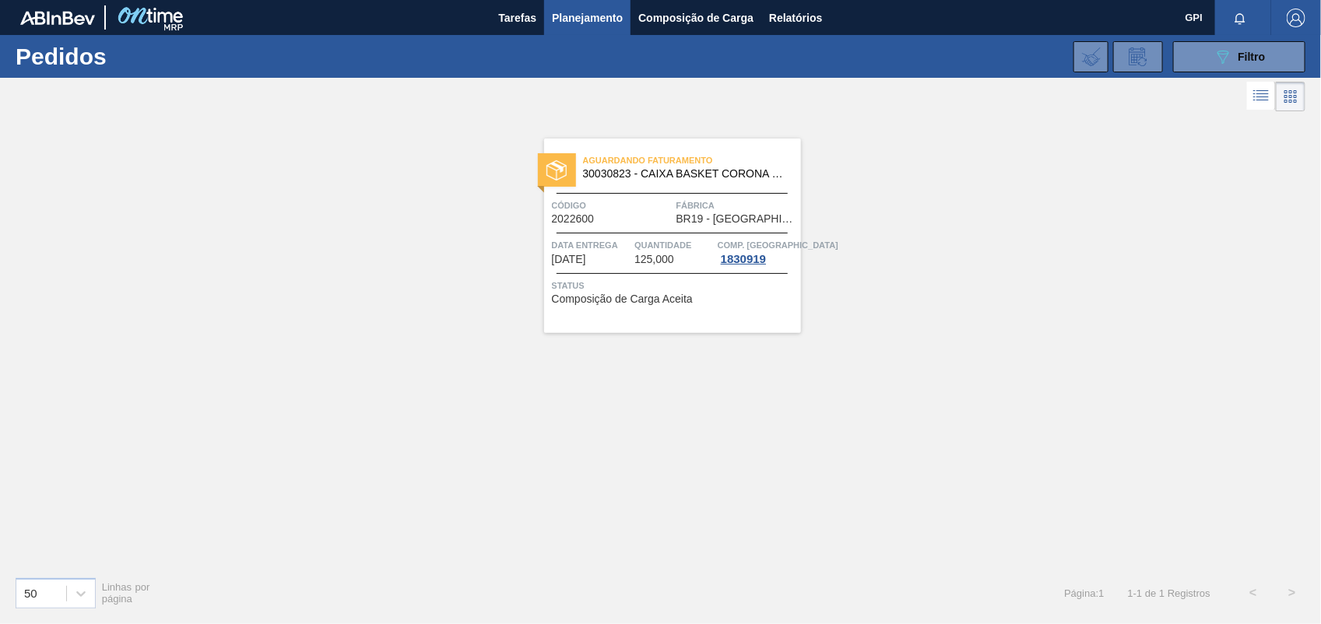
click at [632, 198] on span "Código" at bounding box center [612, 206] width 121 height 16
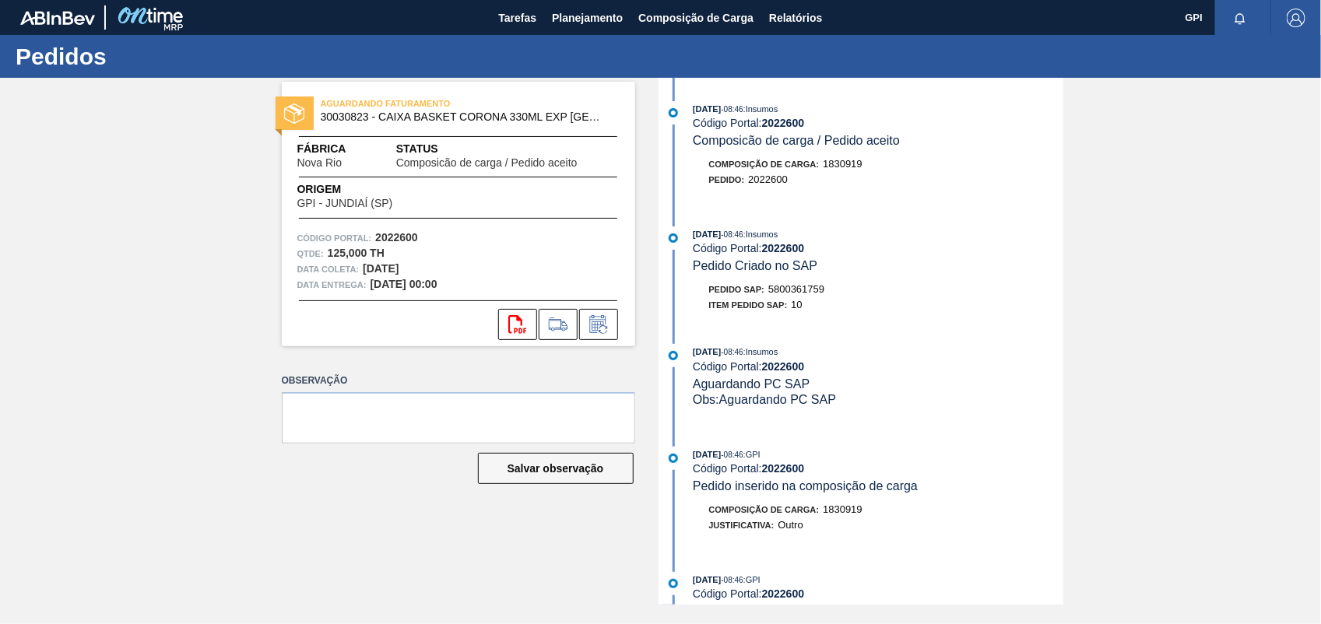
click at [806, 295] on span "5800361759" at bounding box center [796, 289] width 56 height 12
click at [807, 292] on span "5800361759" at bounding box center [796, 289] width 56 height 12
copy span "5800361759"
click at [394, 242] on strong "2022600" at bounding box center [396, 237] width 43 height 12
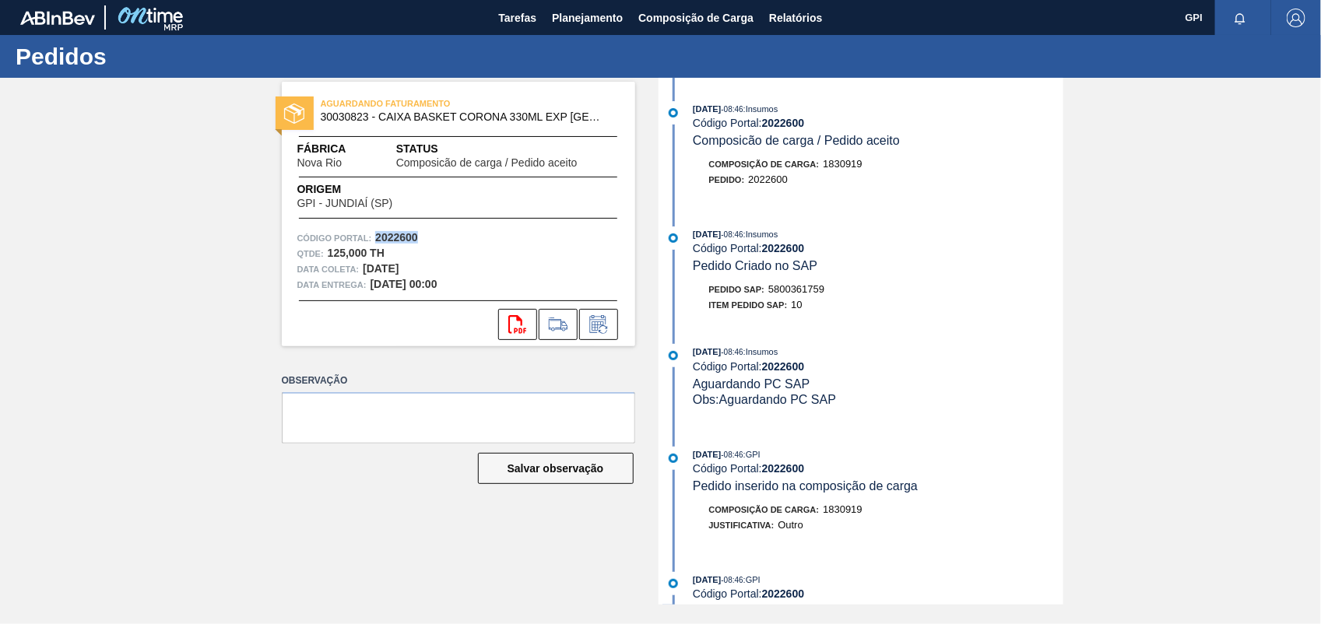
click at [394, 242] on strong "2022600" at bounding box center [396, 237] width 43 height 12
copy strong "2022600"
click at [522, 315] on icon "svg{fill:#ff0000}" at bounding box center [517, 324] width 19 height 19
click at [1096, 246] on div "AGUARDANDO FATURAMENTO 30030823 - CAIXA BASKET CORONA 330ML EXP BOLIVIA Fábrica…" at bounding box center [660, 341] width 1321 height 527
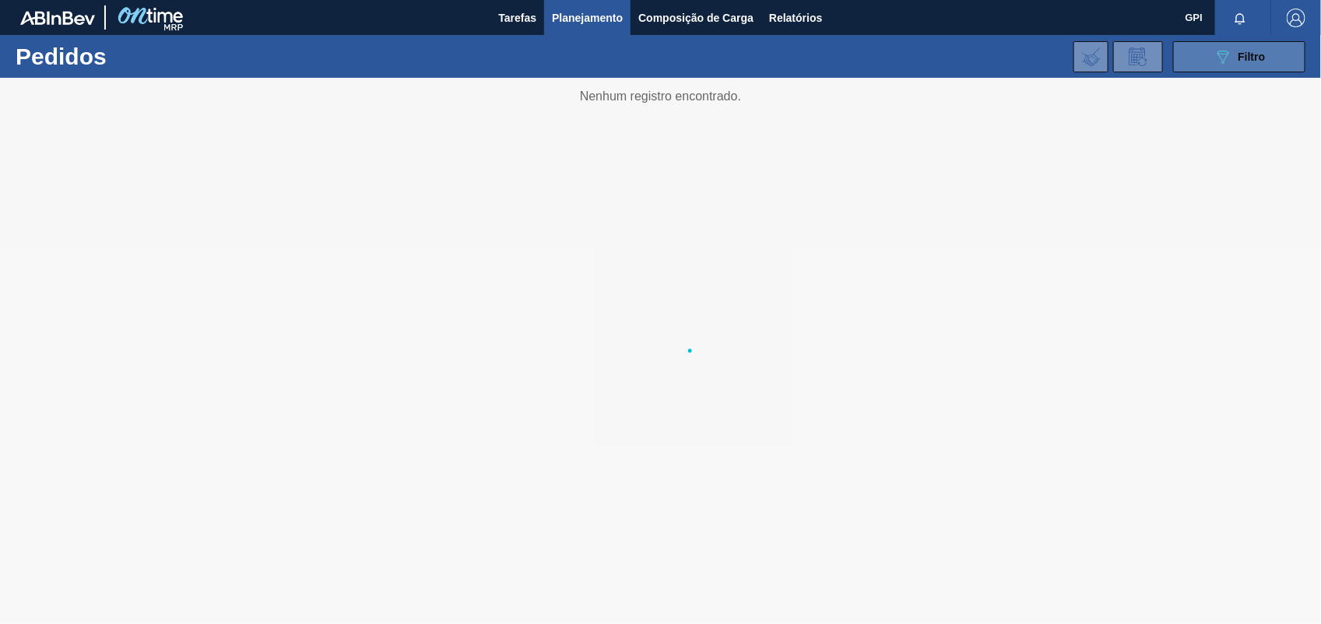
click at [1200, 69] on button "089F7B8B-B2A5-4AFE-B5C0-19BA573D28AC Filtro" at bounding box center [1239, 56] width 132 height 31
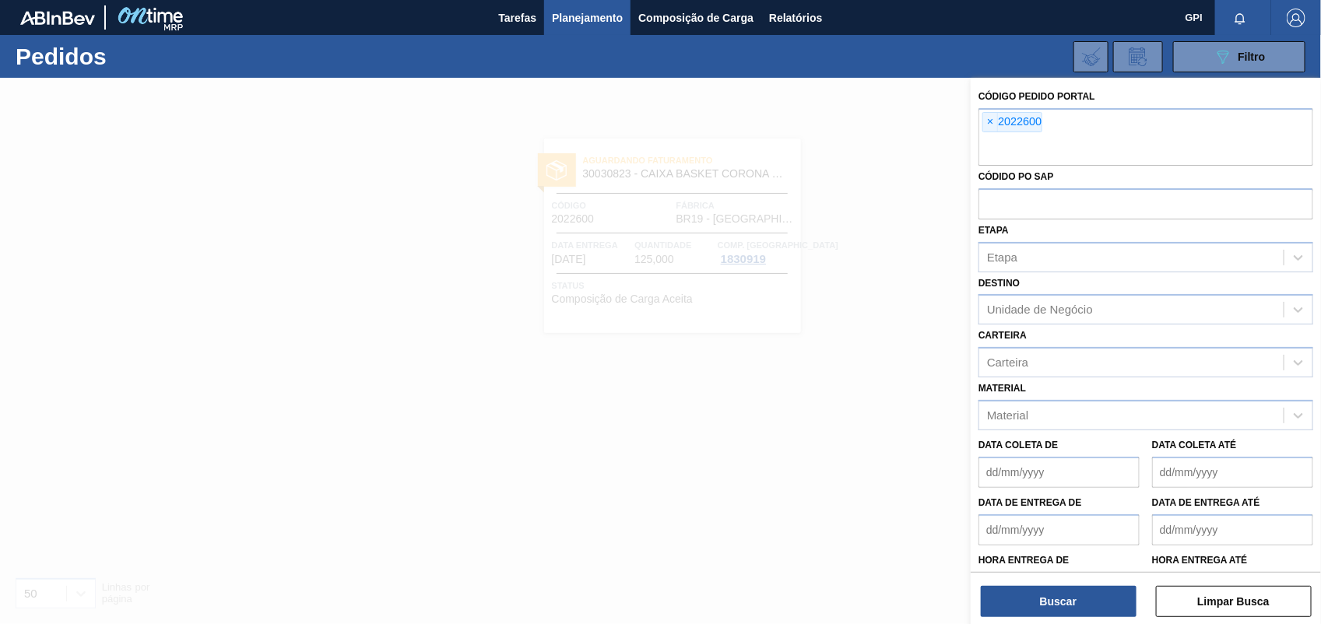
click at [1240, 611] on button "Limpar Busca" at bounding box center [1234, 601] width 156 height 31
